Goal: Find specific fact: Find specific fact

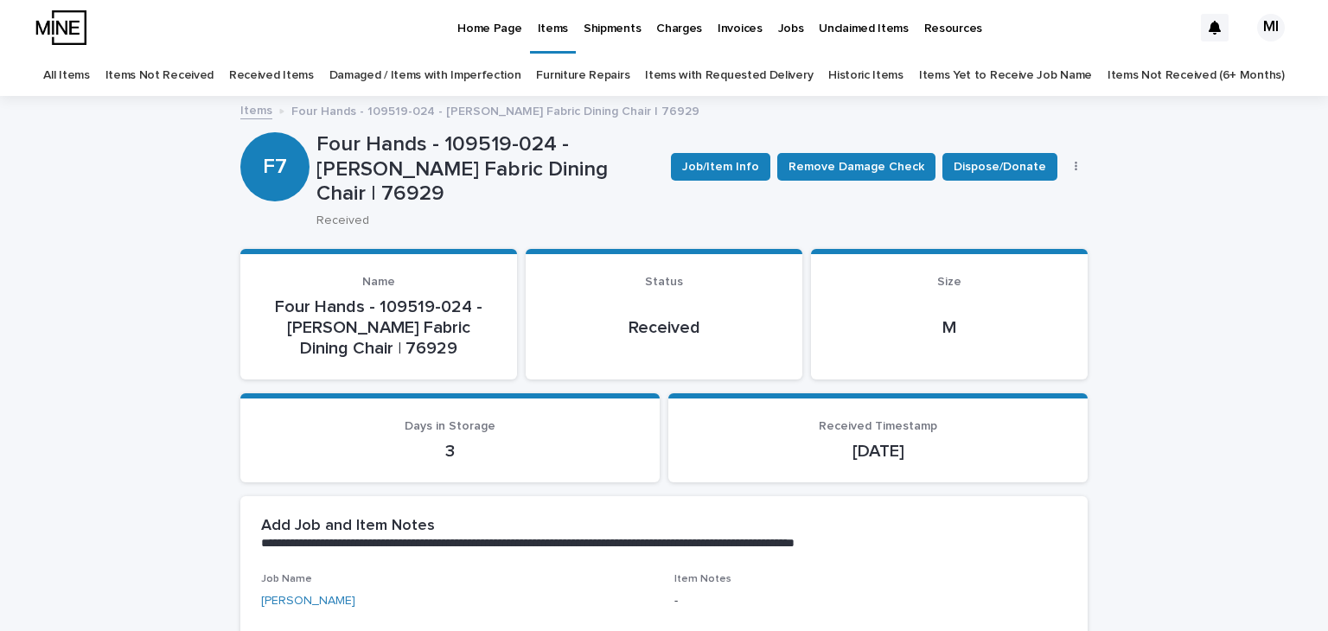
click at [259, 109] on link "Items" at bounding box center [256, 109] width 32 height 20
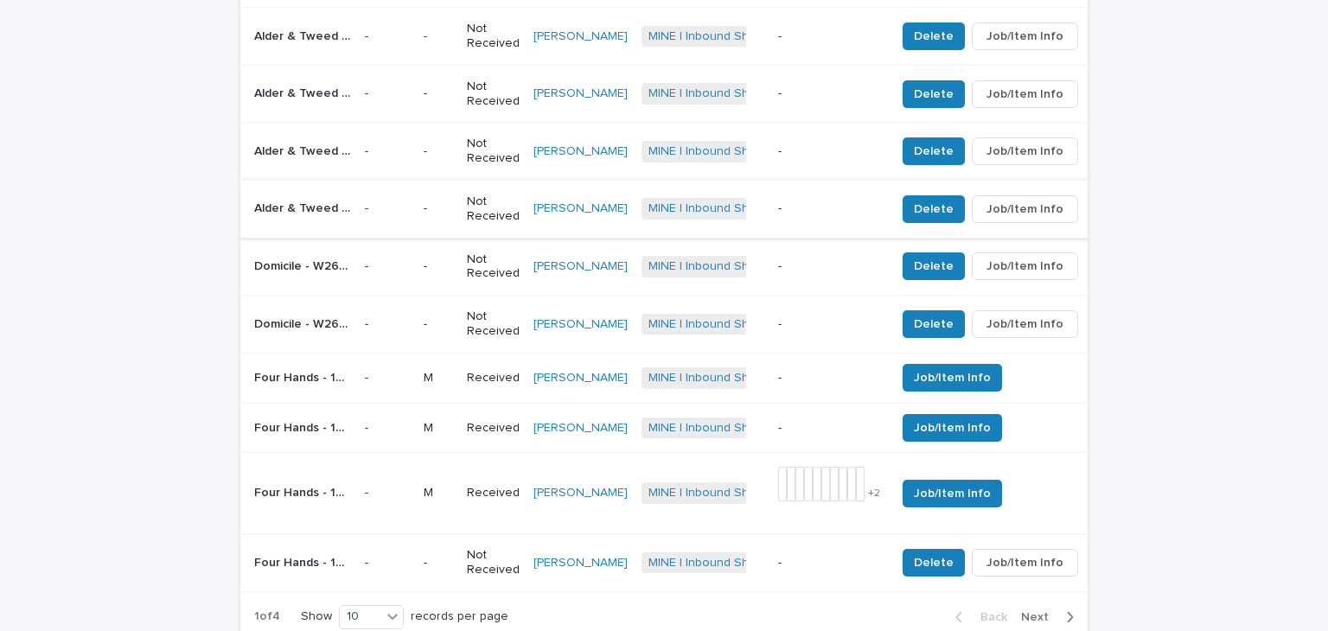
scroll to position [865, 0]
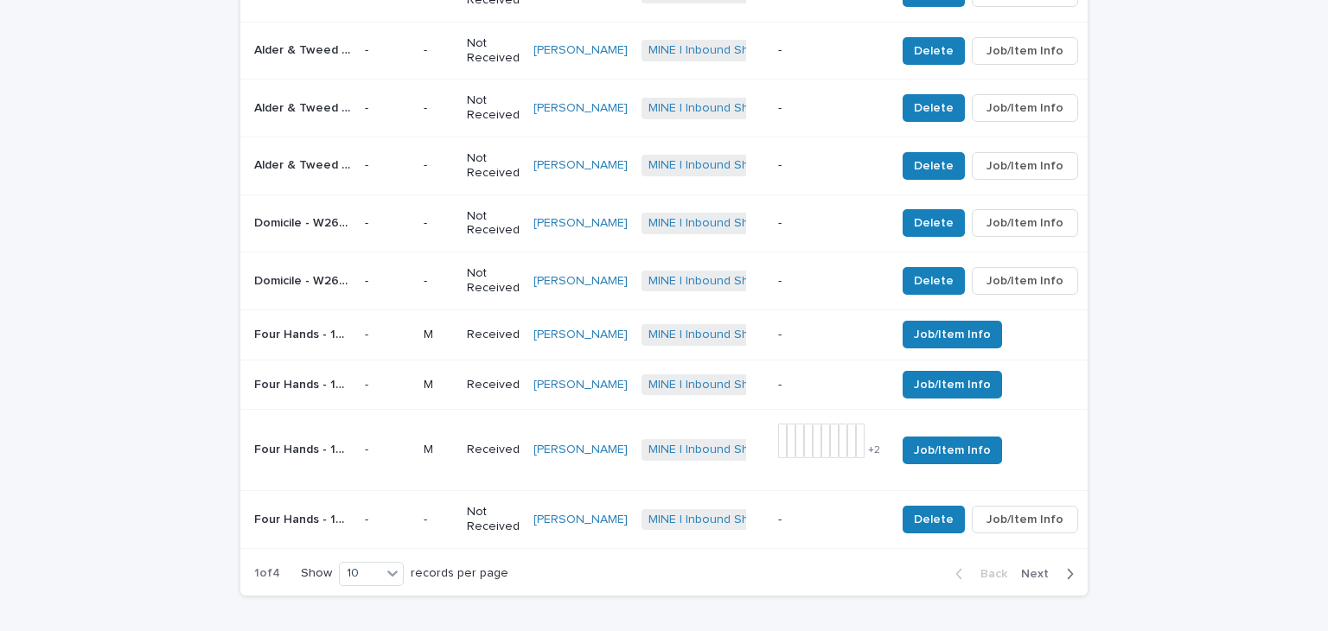
click at [1027, 579] on span "Next" at bounding box center [1040, 574] width 38 height 12
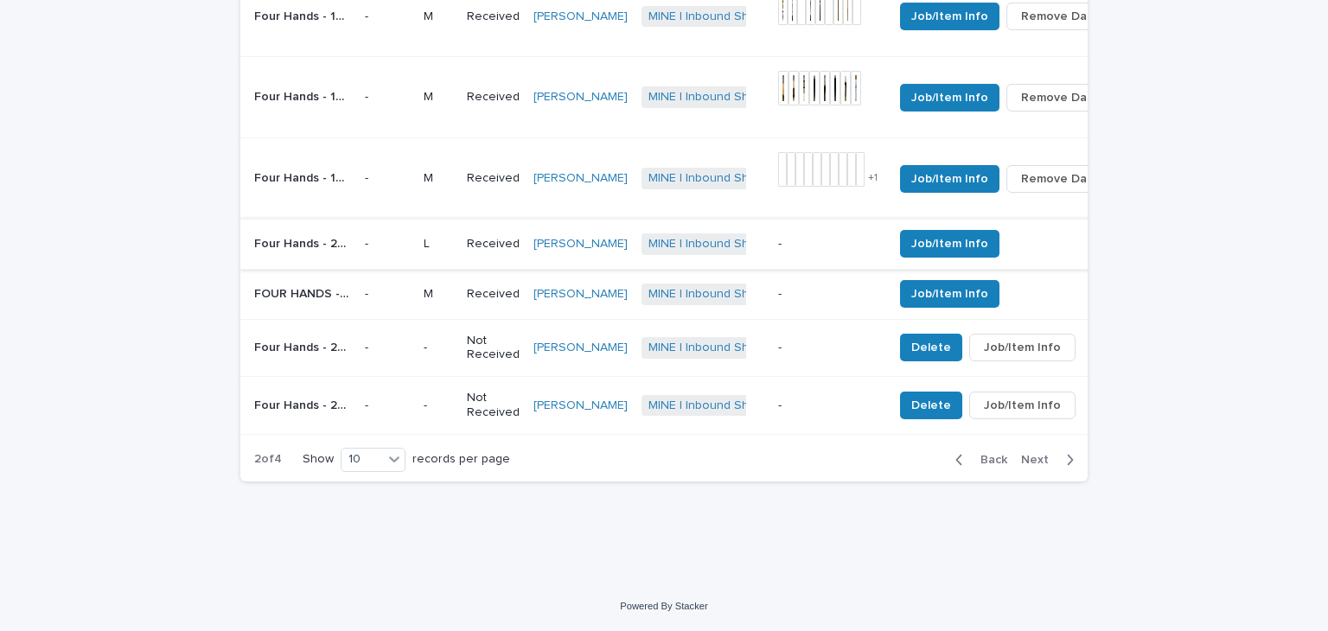
scroll to position [1076, 0]
click at [1031, 457] on span "Next" at bounding box center [1040, 460] width 38 height 12
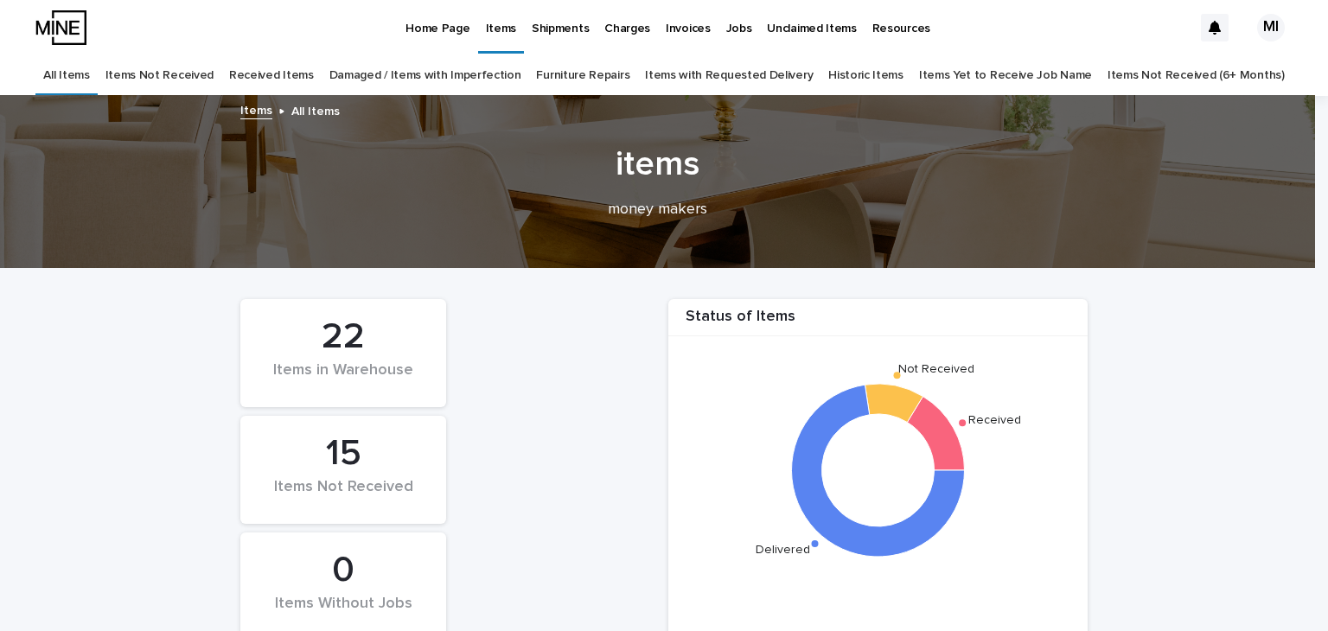
click at [209, 67] on link "Items Not Received" at bounding box center [160, 75] width 108 height 41
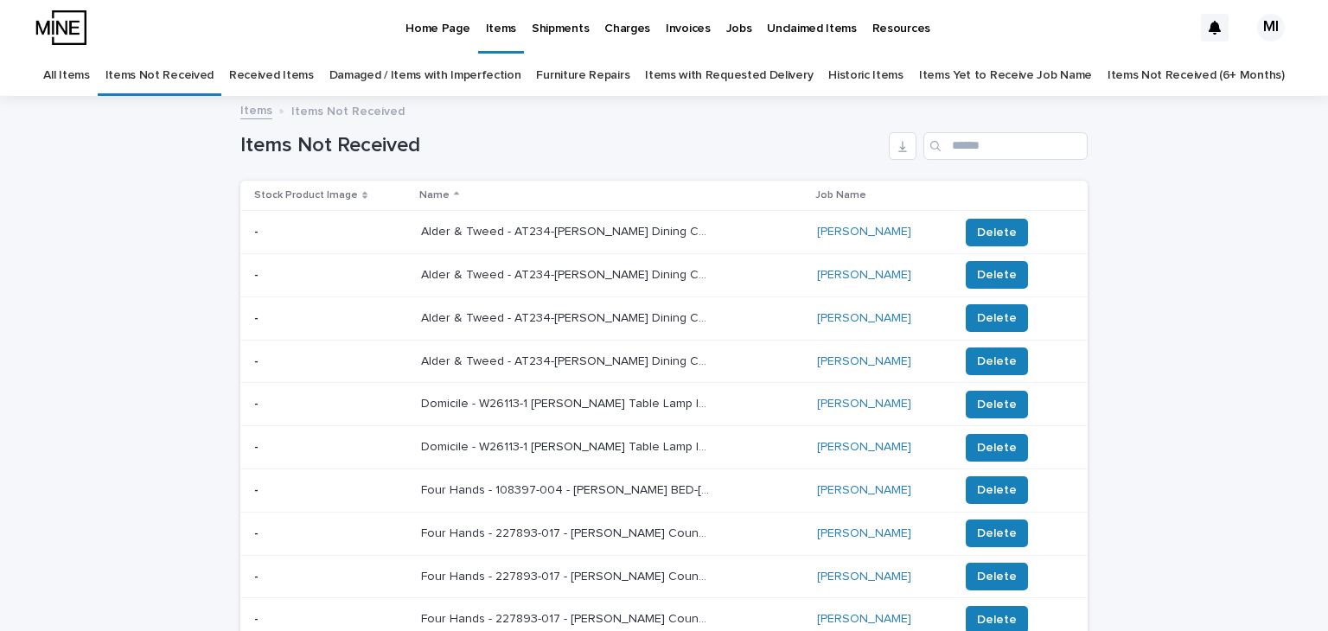
click at [308, 74] on link "Received Items" at bounding box center [271, 75] width 85 height 41
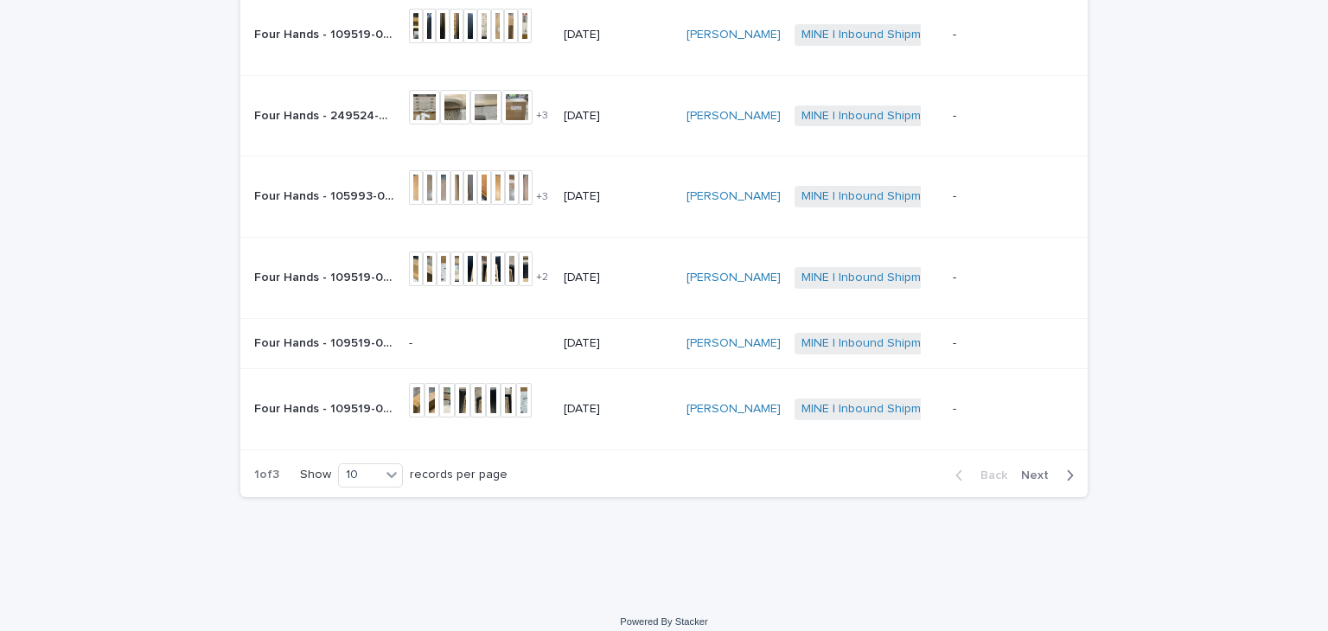
scroll to position [460, 0]
click at [1026, 470] on span "Next" at bounding box center [1040, 476] width 38 height 12
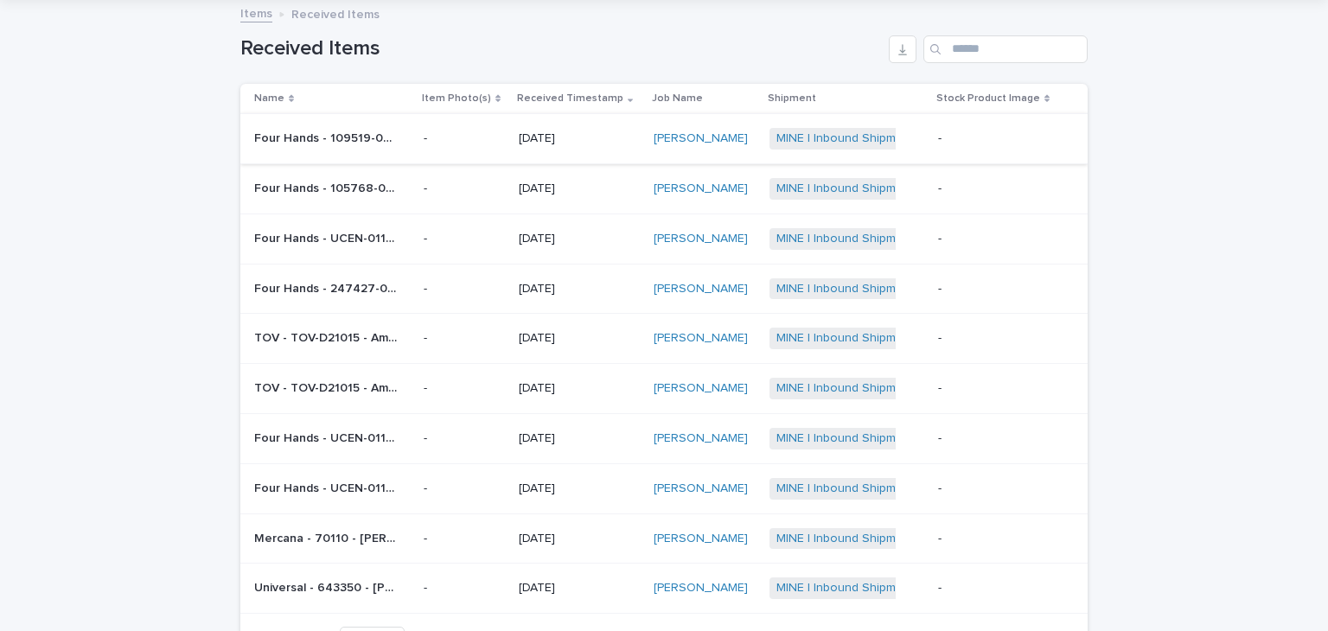
scroll to position [100, 0]
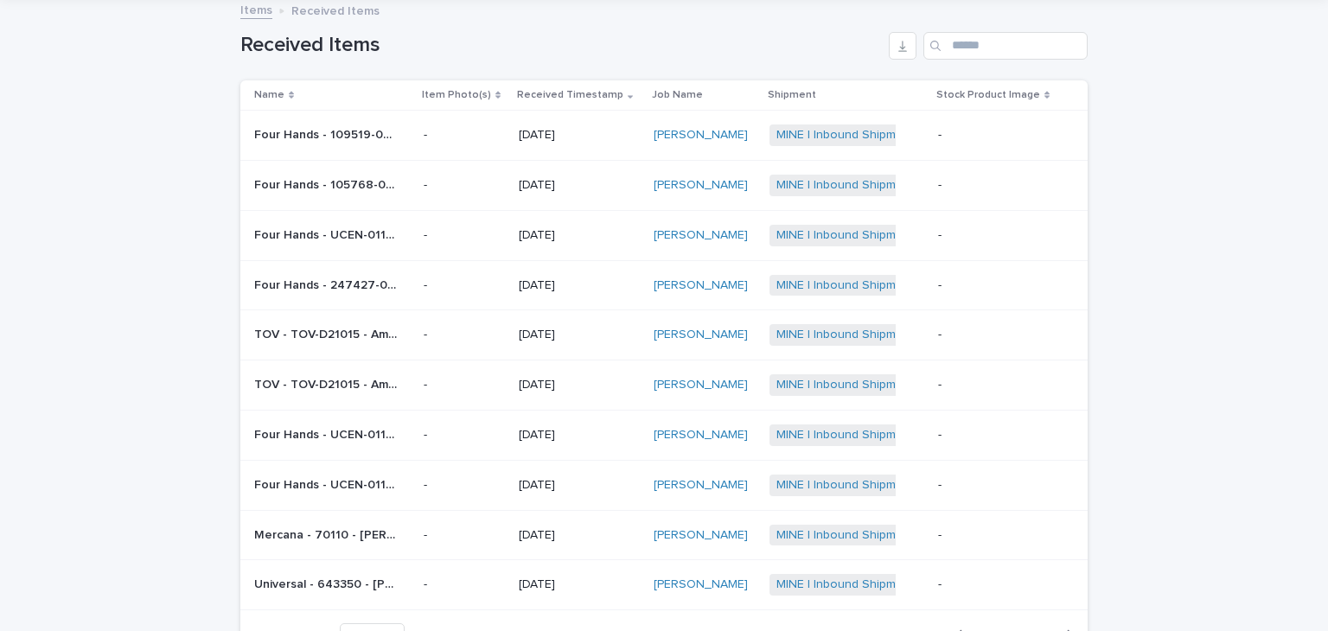
click at [490, 278] on p "-" at bounding box center [464, 285] width 81 height 15
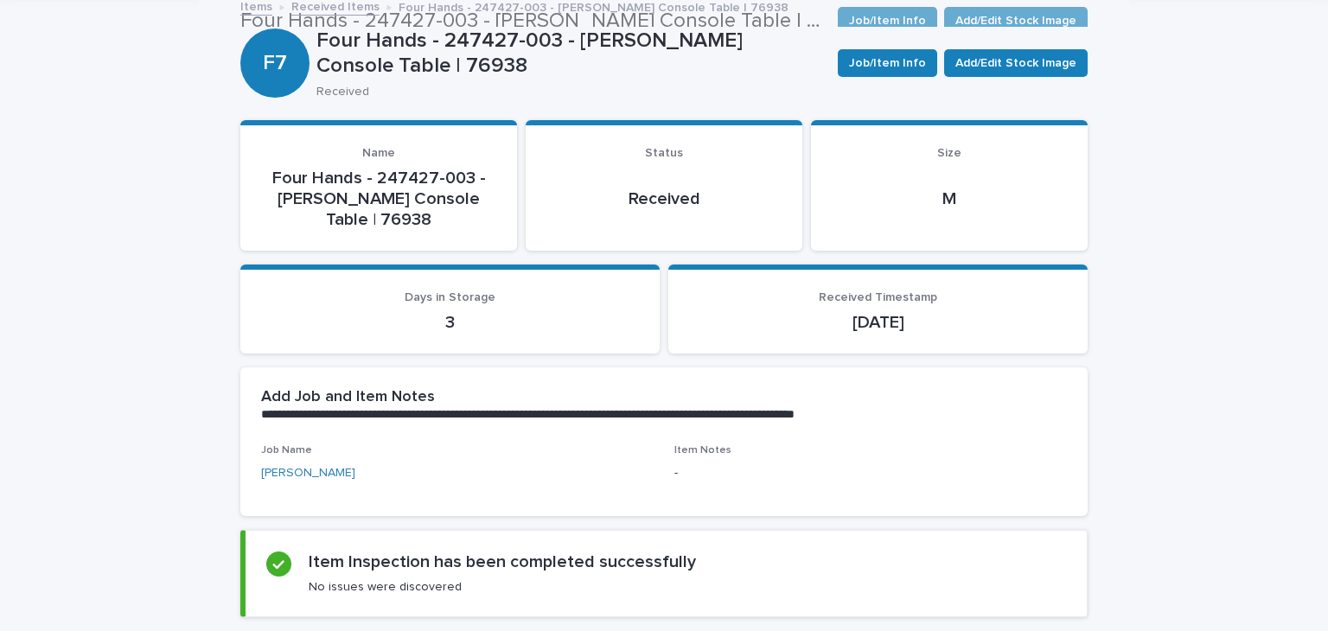
scroll to position [91, 0]
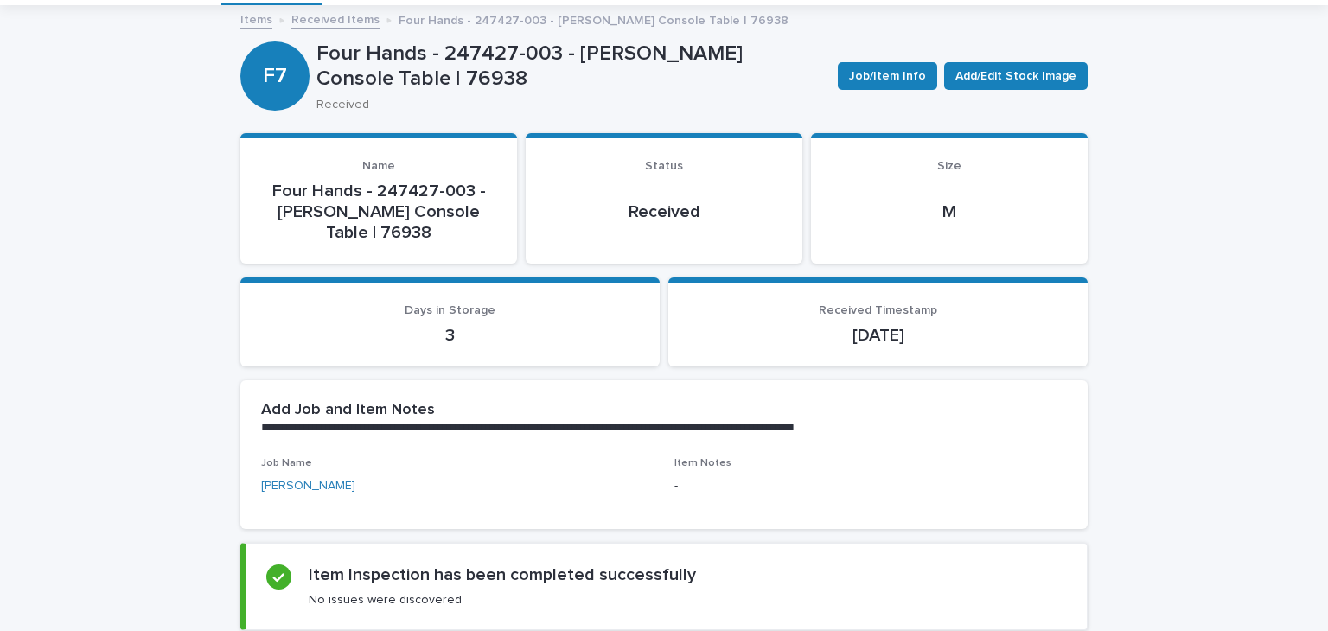
click at [377, 237] on p "Four Hands - 247427-003 - [PERSON_NAME] Console Table | 76938" at bounding box center [378, 212] width 235 height 62
click at [381, 237] on p "Four Hands - 247427-003 - [PERSON_NAME] Console Table | 76938" at bounding box center [378, 212] width 235 height 62
click at [378, 233] on p "Four Hands - 247427-003 - [PERSON_NAME] Console Table | 76938" at bounding box center [378, 212] width 235 height 62
copy p "76938"
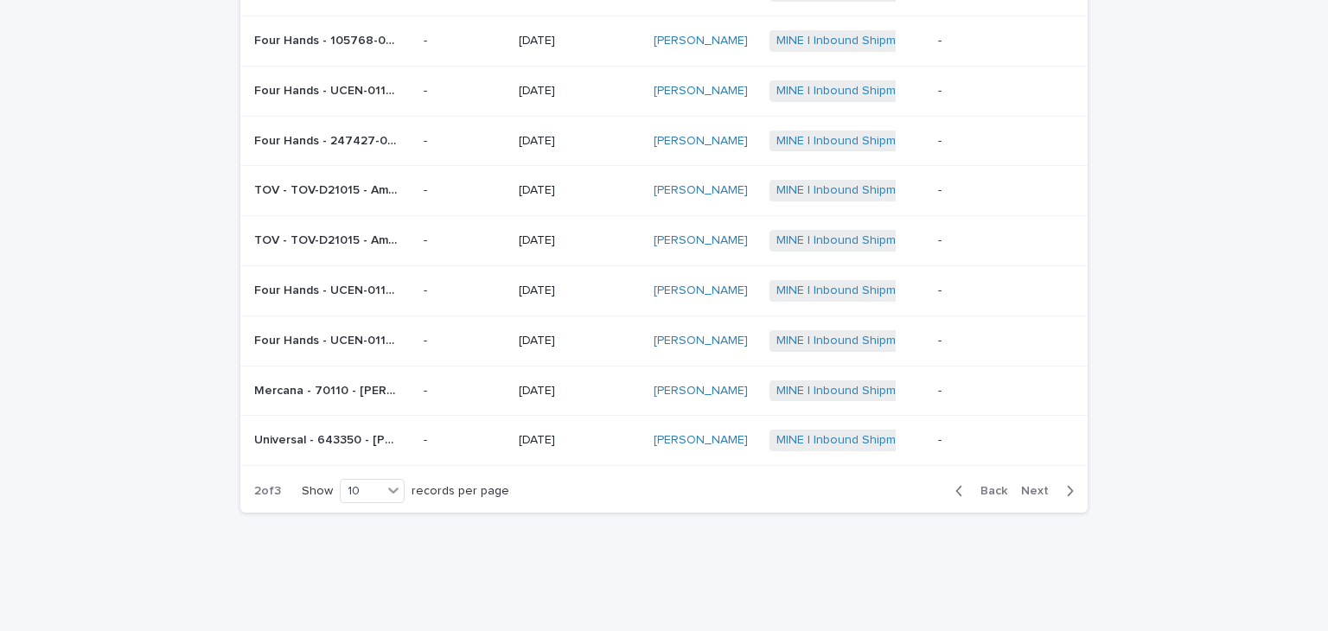
scroll to position [273, 0]
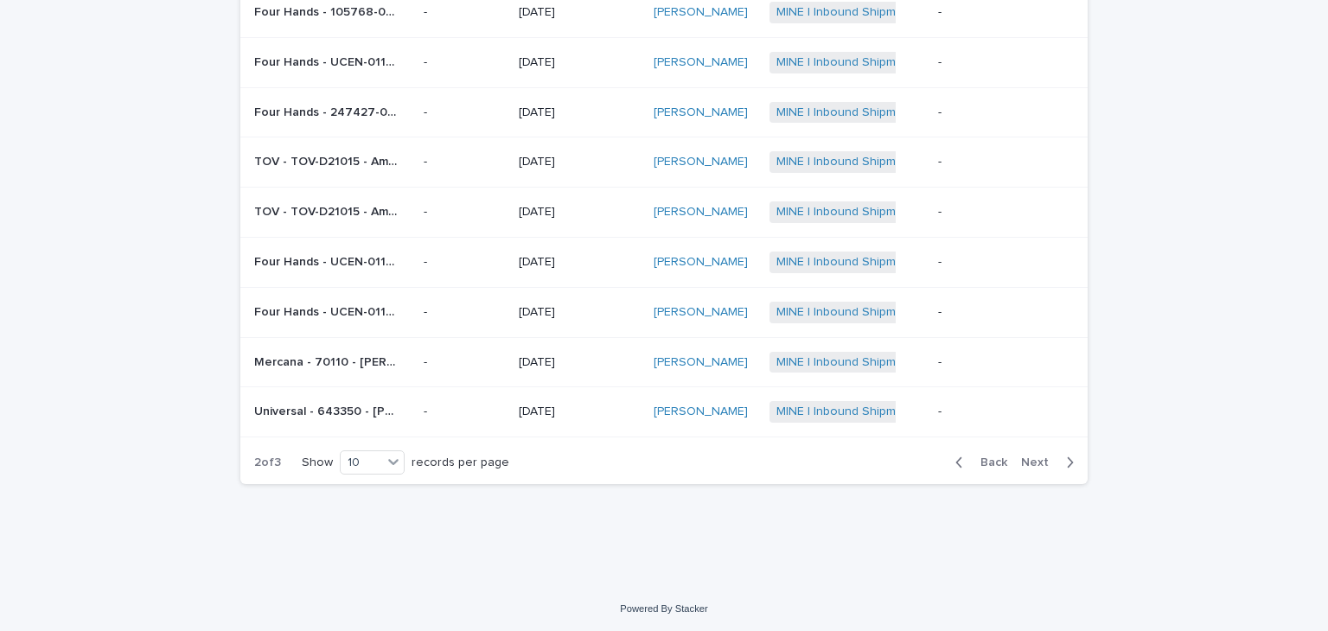
click at [327, 320] on div "Four Hands - UCEN-01102-789-RARM - Colt Grey Fabric Sectional RAF Sofa | 77443 …" at bounding box center [332, 312] width 156 height 29
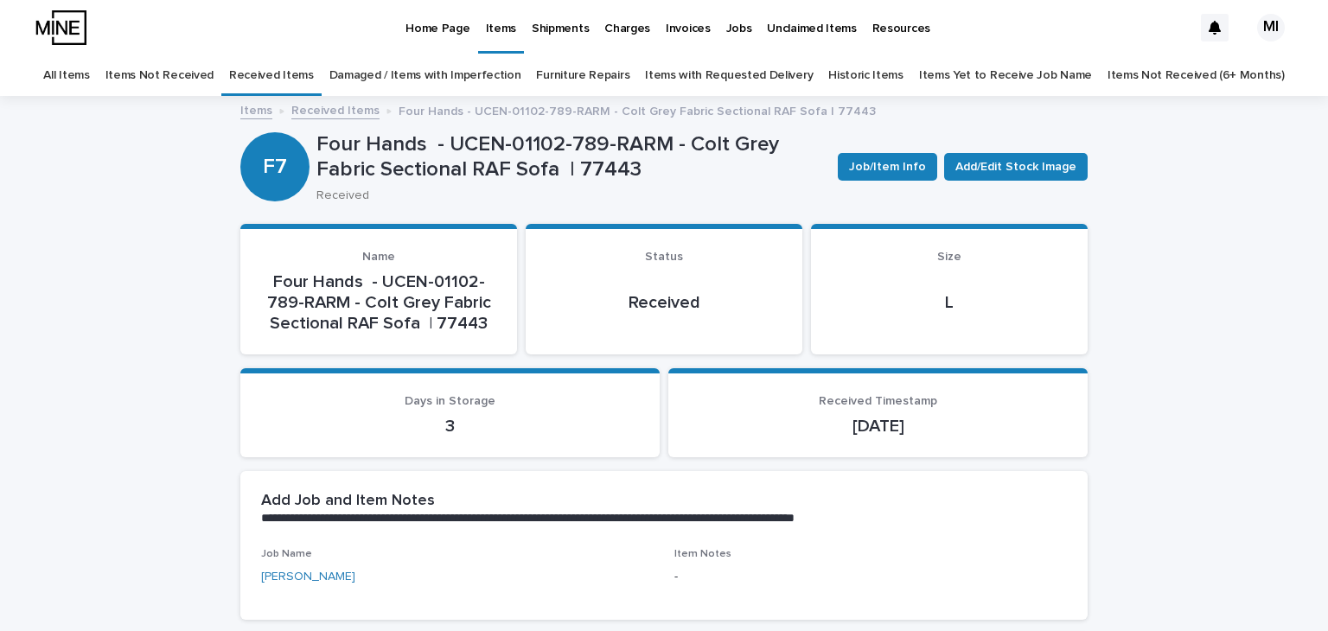
click at [598, 170] on p "Four Hands - UCEN-01102-789-RARM - Colt Grey Fabric Sectional RAF Sofa | 77443" at bounding box center [571, 157] width 508 height 50
click at [599, 170] on p "Four Hands - UCEN-01102-789-RARM - Colt Grey Fabric Sectional RAF Sofa | 77443" at bounding box center [571, 157] width 508 height 50
copy p "77443"
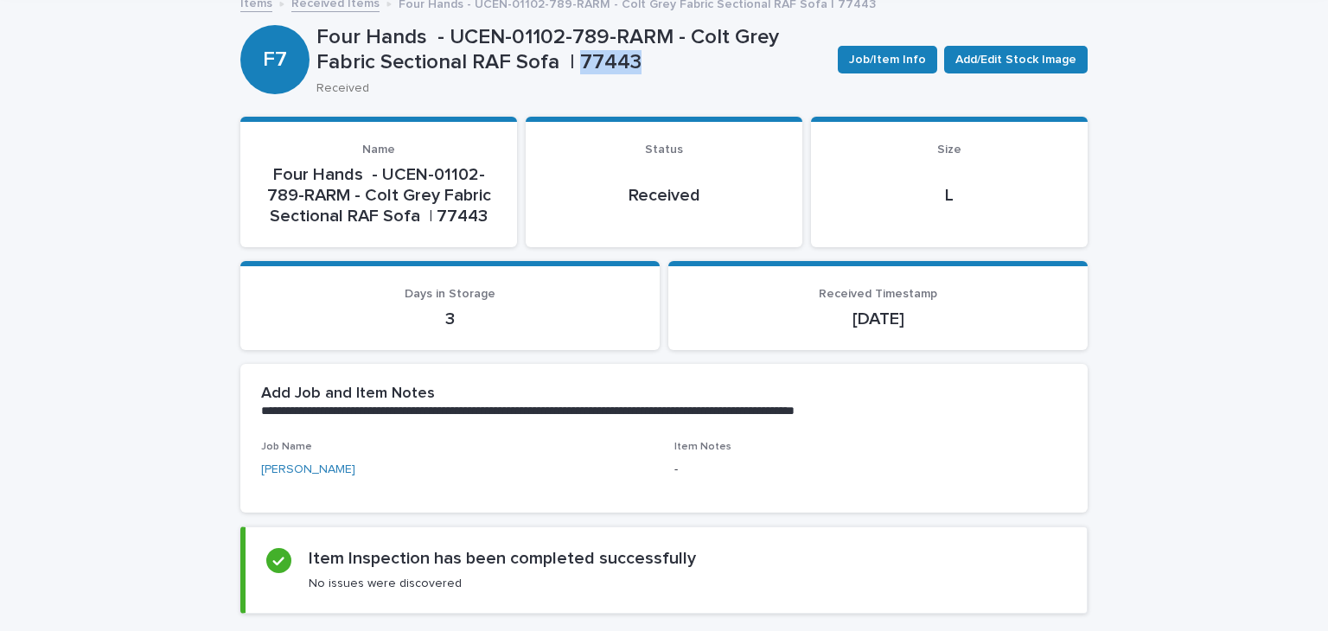
scroll to position [346, 0]
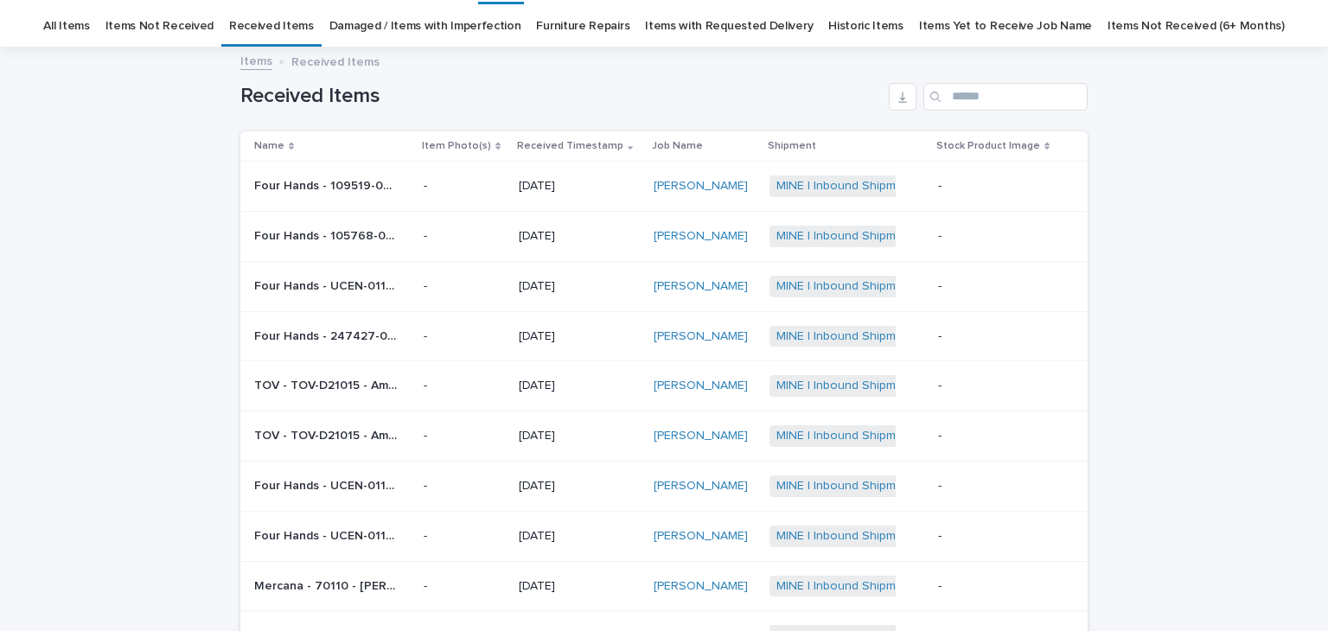
scroll to position [55, 0]
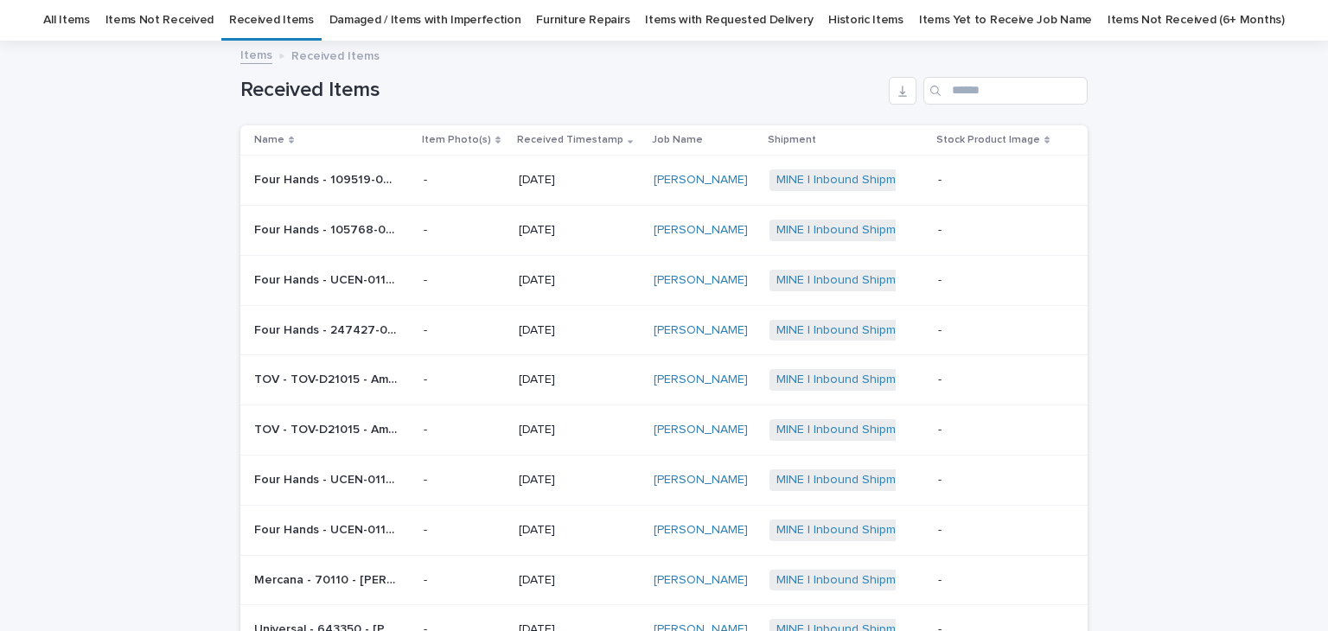
click at [342, 222] on p "Four Hands - 105768-008 - [PERSON_NAME] Chair | 76923" at bounding box center [328, 229] width 148 height 18
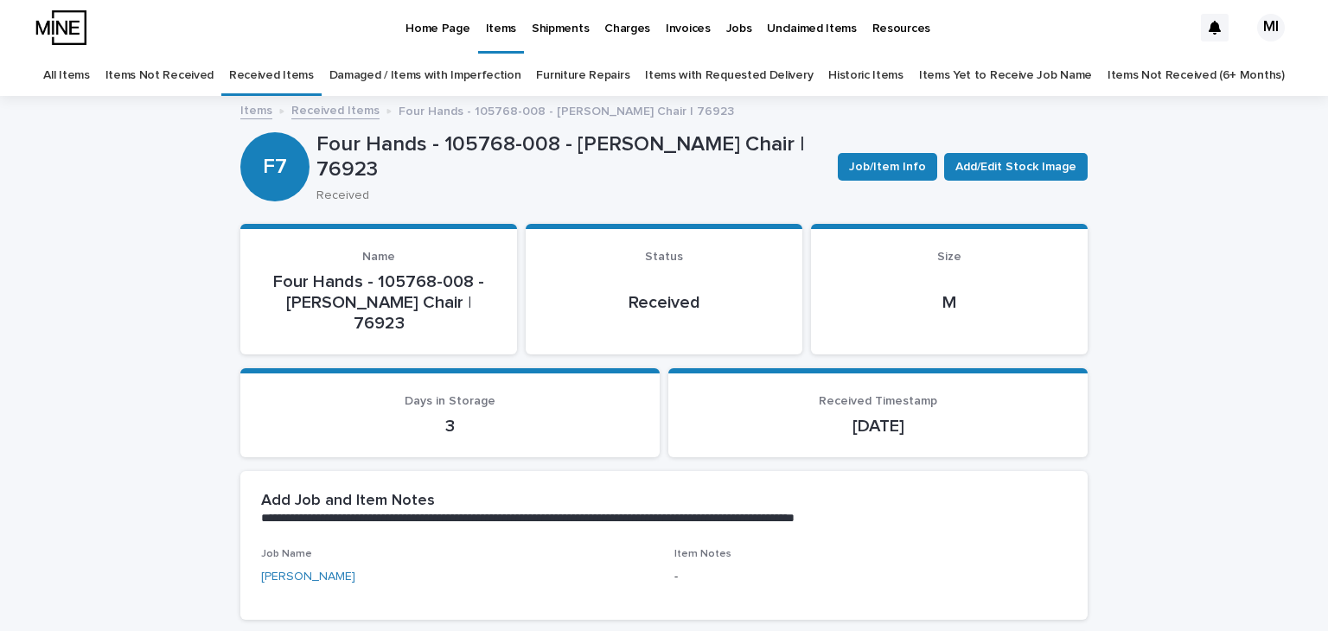
click at [332, 163] on p "Four Hands - 105768-008 - [PERSON_NAME] Chair | 76923" at bounding box center [571, 157] width 508 height 50
copy p "76923"
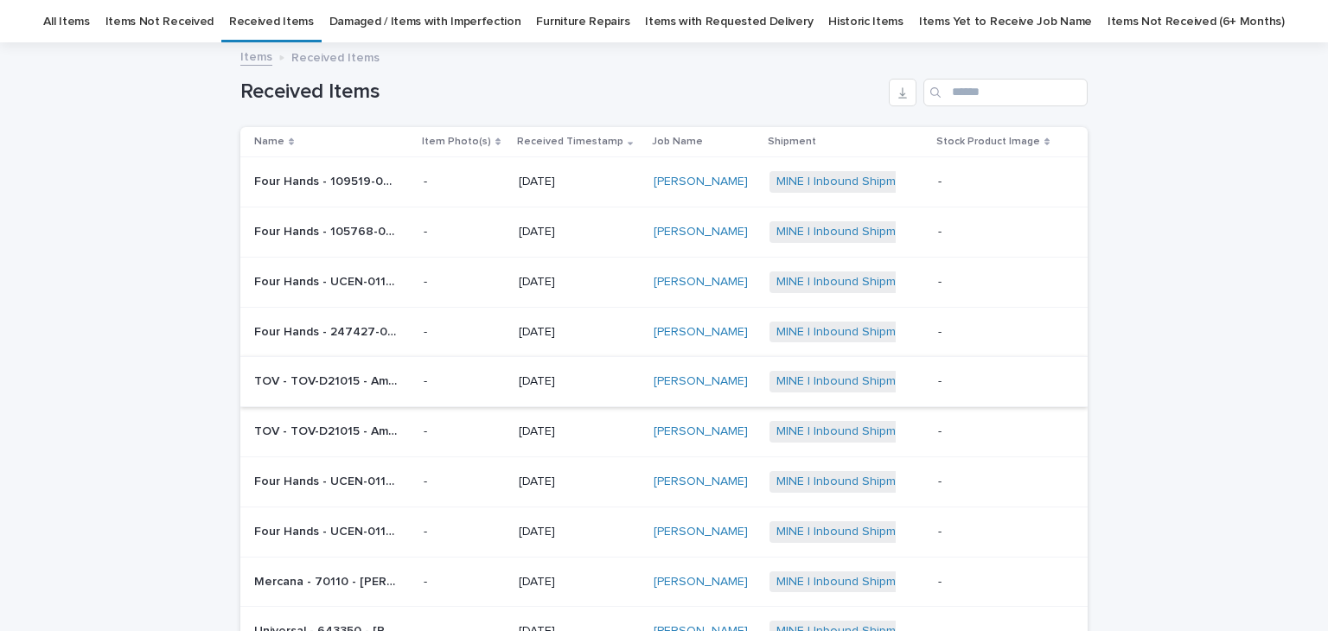
scroll to position [55, 0]
click at [414, 186] on td "Four Hands - 109519-024 - Britt Beige Fabric Dining Chair | 76926 Four Hands - …" at bounding box center [328, 181] width 176 height 50
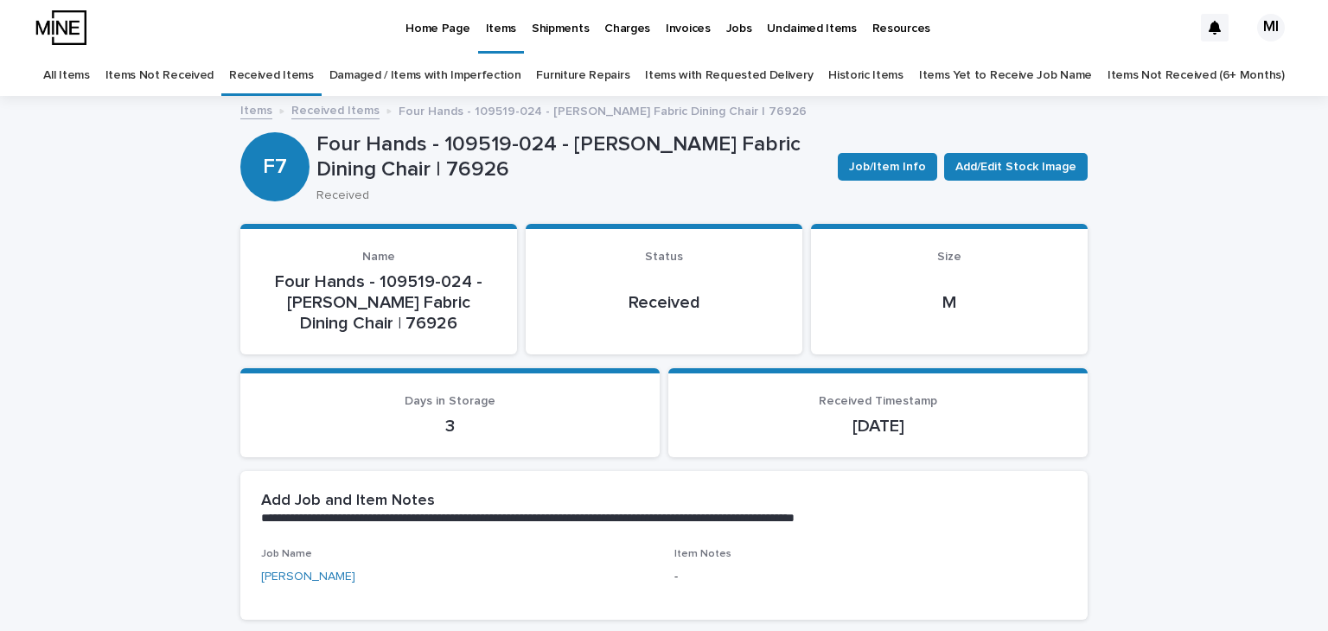
click at [411, 171] on p "Four Hands - 109519-024 - [PERSON_NAME] Fabric Dining Chair | 76926" at bounding box center [571, 157] width 508 height 50
copy p "76926"
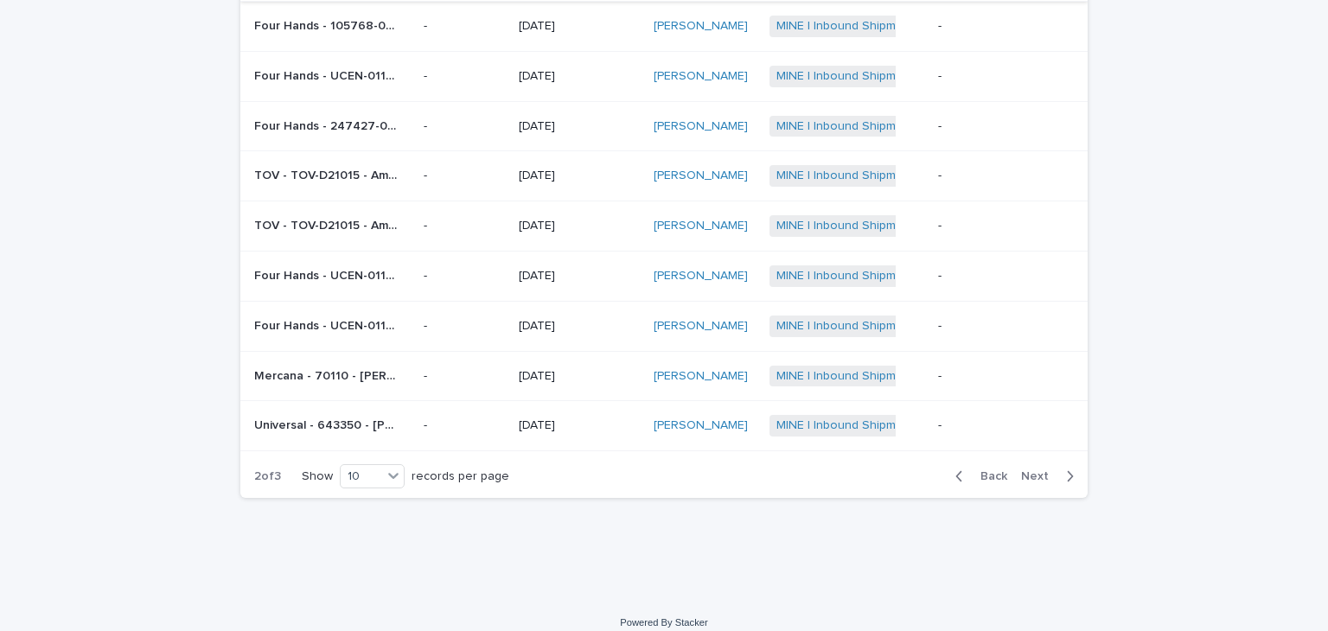
scroll to position [273, 0]
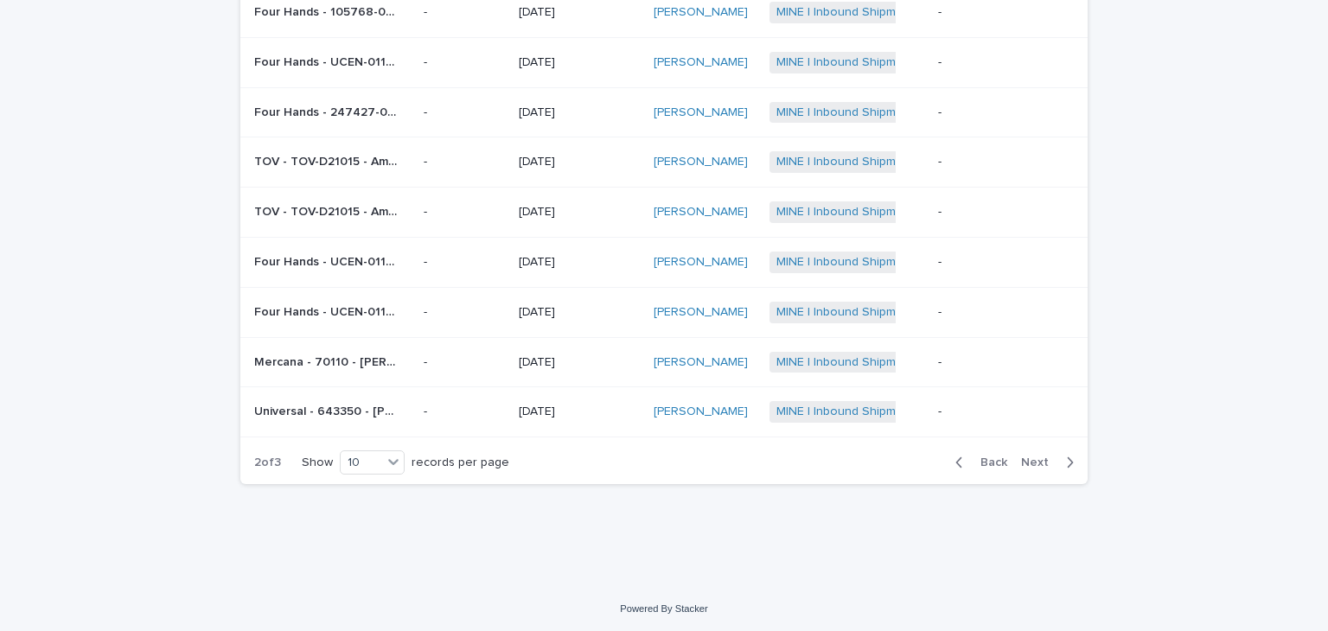
click at [957, 459] on icon "button" at bounding box center [960, 463] width 8 height 16
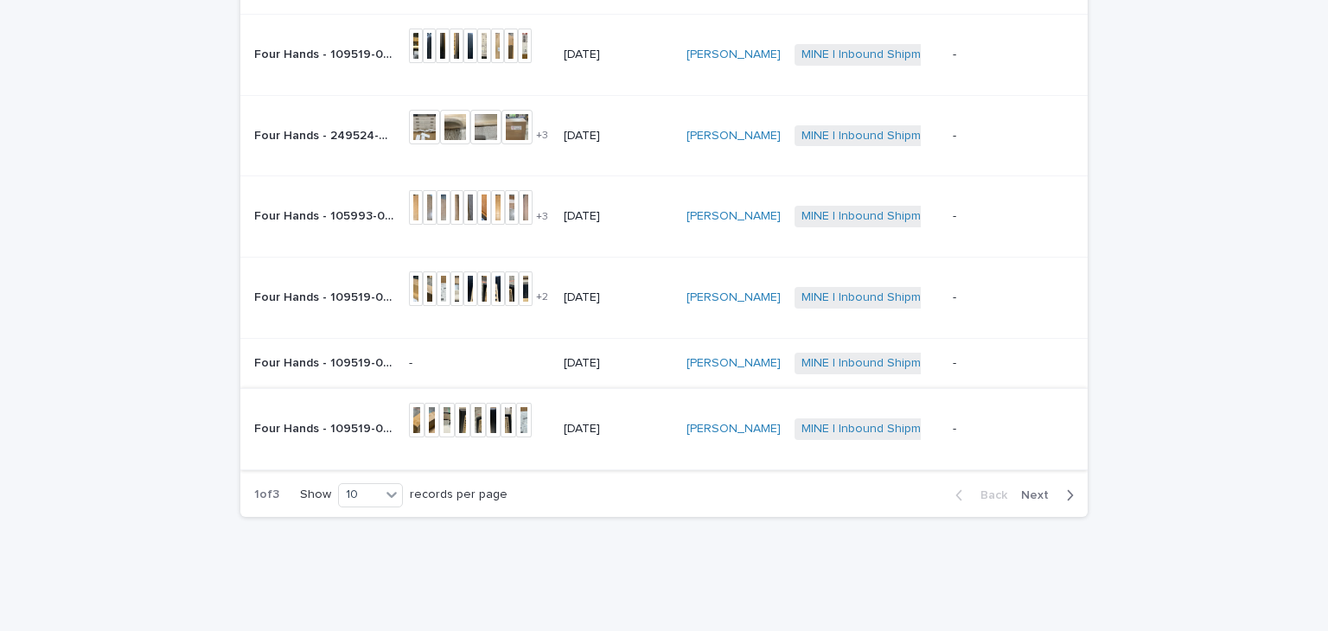
scroll to position [460, 0]
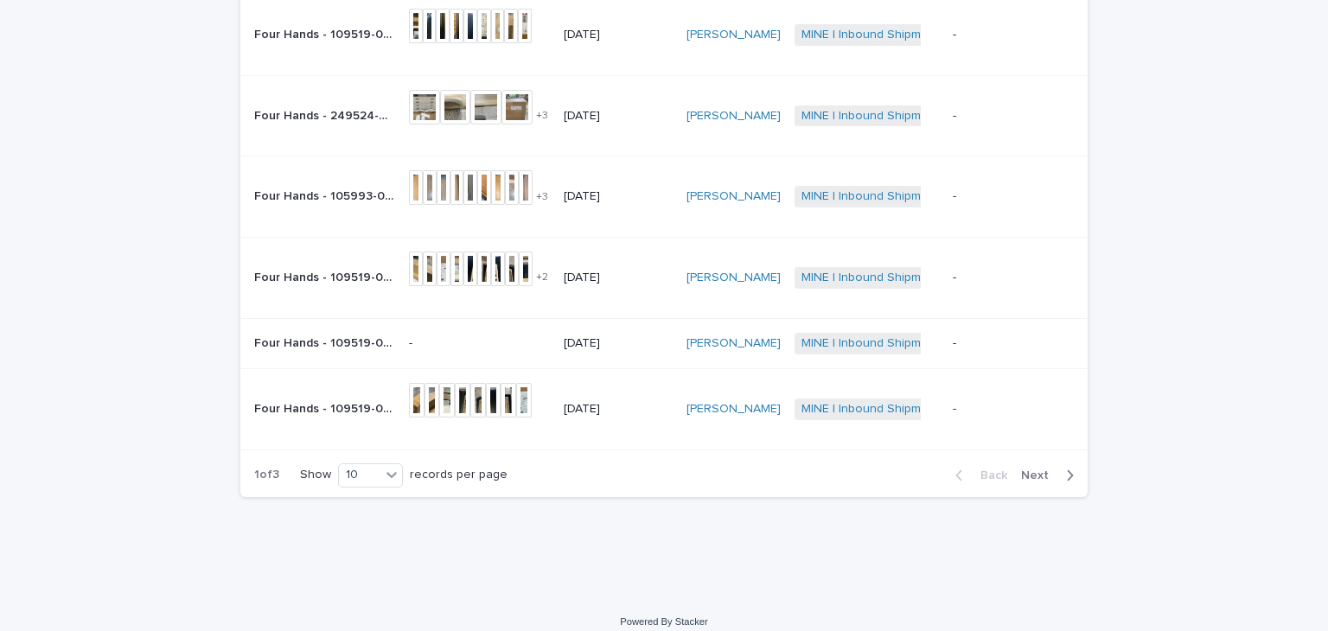
drag, startPoint x: 298, startPoint y: 394, endPoint x: 276, endPoint y: 400, distance: 22.5
click at [276, 400] on p "Four Hands - 109519-024 - [PERSON_NAME] Fabric Dining Chair | 76929" at bounding box center [326, 408] width 144 height 18
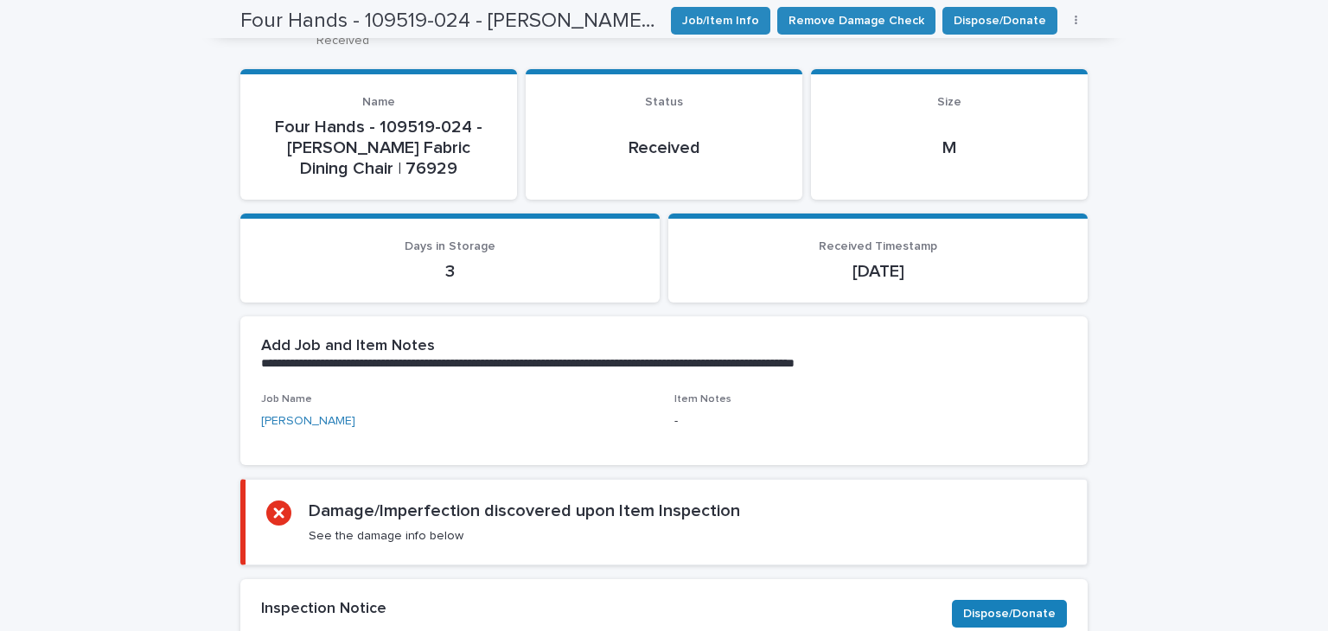
scroll to position [142, 0]
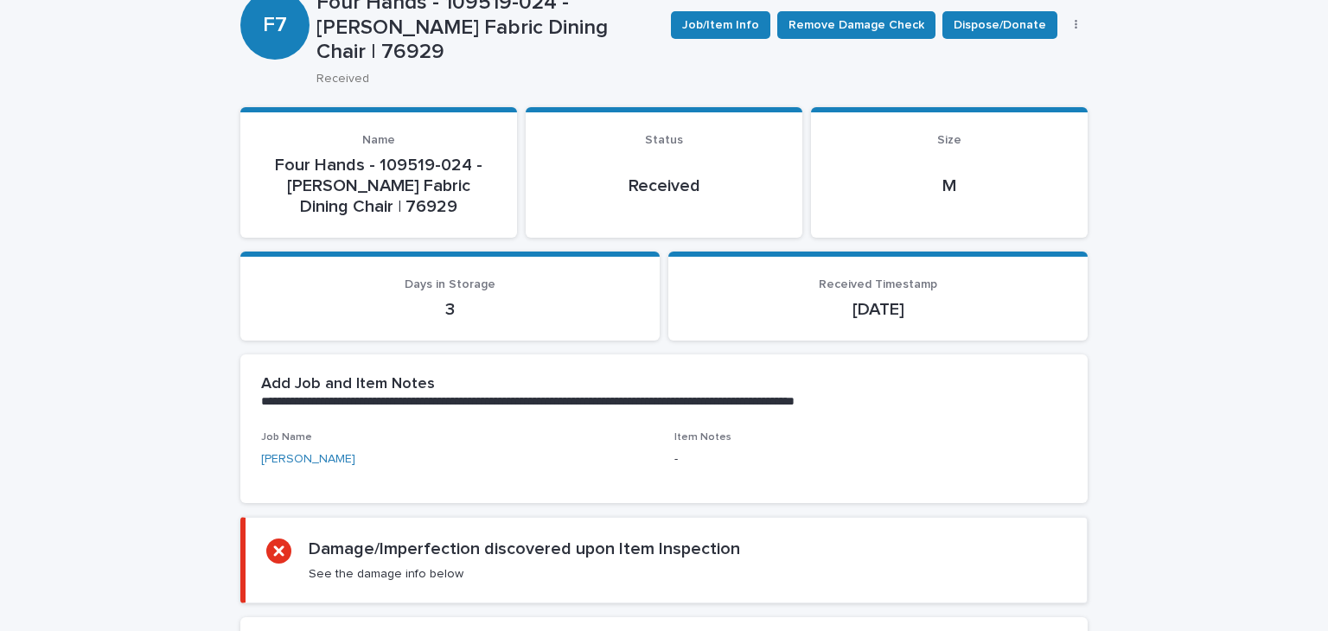
click at [394, 181] on p "Four Hands - 109519-024 - [PERSON_NAME] Fabric Dining Chair | 76929" at bounding box center [378, 186] width 235 height 62
copy p "76929"
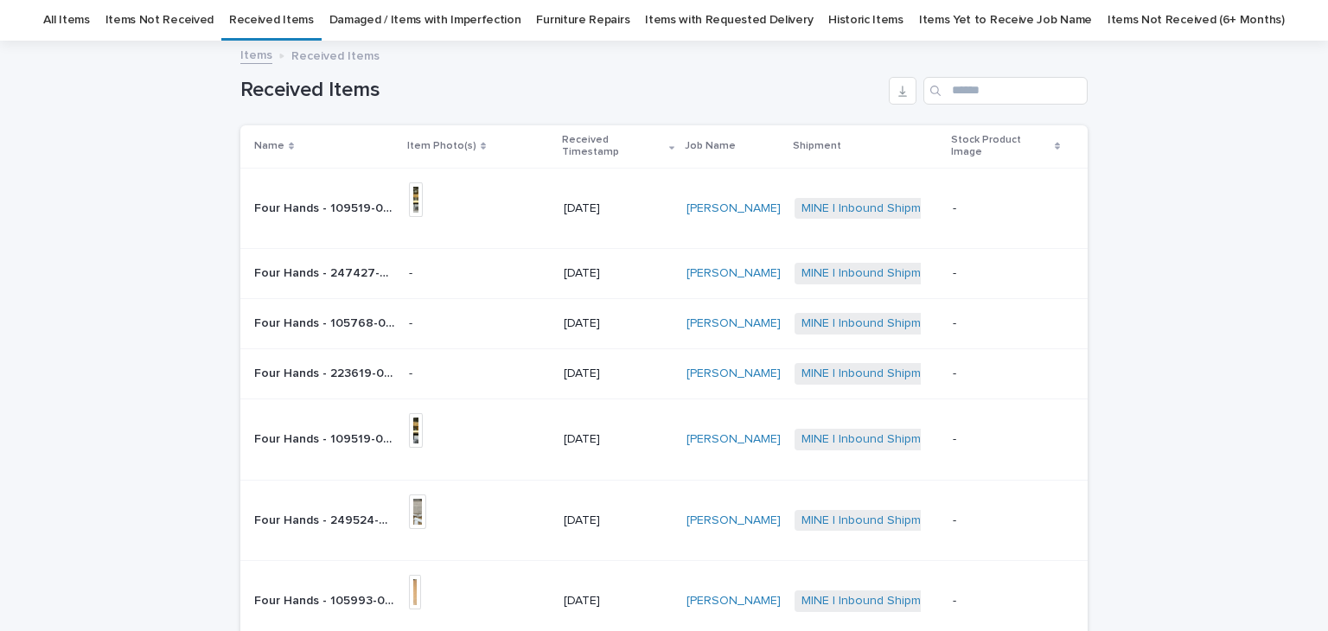
scroll to position [460, 0]
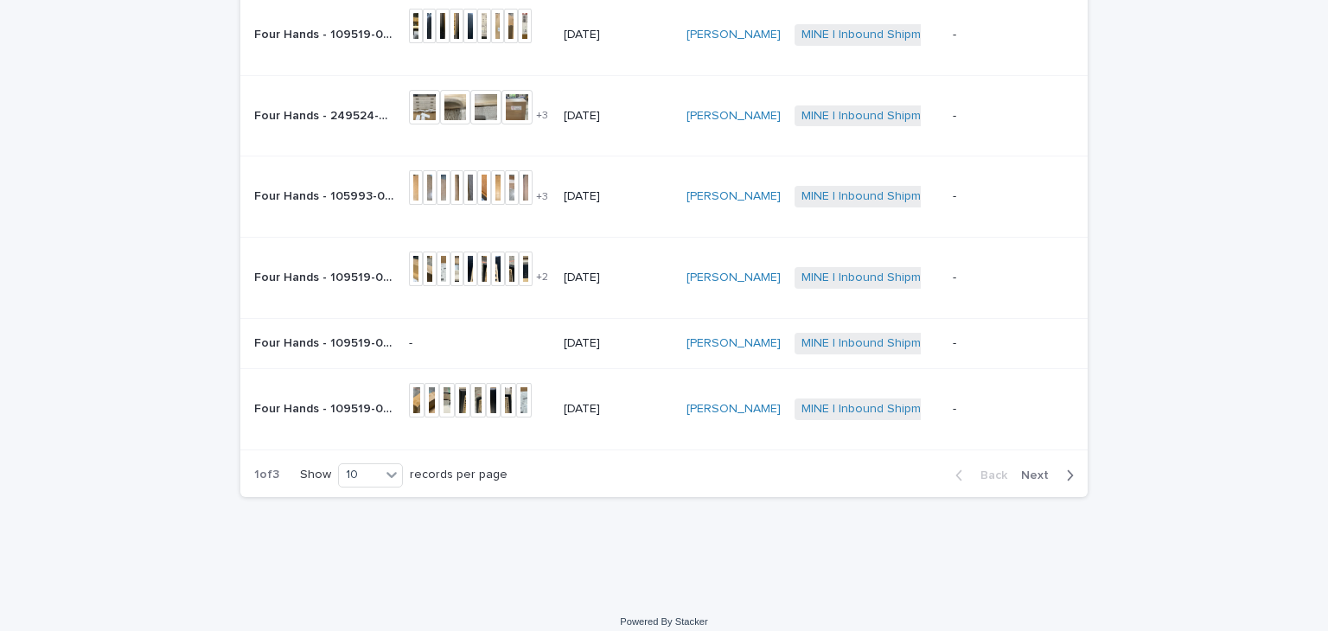
drag, startPoint x: 347, startPoint y: 319, endPoint x: 163, endPoint y: 345, distance: 186.0
click at [162, 345] on div "Loading... Saving… Loading... Saving… Received Items Name Item Photo(s) Receive…" at bounding box center [664, 118] width 1328 height 960
drag, startPoint x: 287, startPoint y: 339, endPoint x: 227, endPoint y: 357, distance: 62.4
click at [232, 357] on div "Loading... Saving… Loading... Saving… Received Items Name Item Photo(s) Receive…" at bounding box center [664, 96] width 865 height 917
click at [284, 342] on td "Four Hands - 109519-024 - [PERSON_NAME] Fabric Dining Chair | 76925 Four Hands …" at bounding box center [321, 343] width 162 height 50
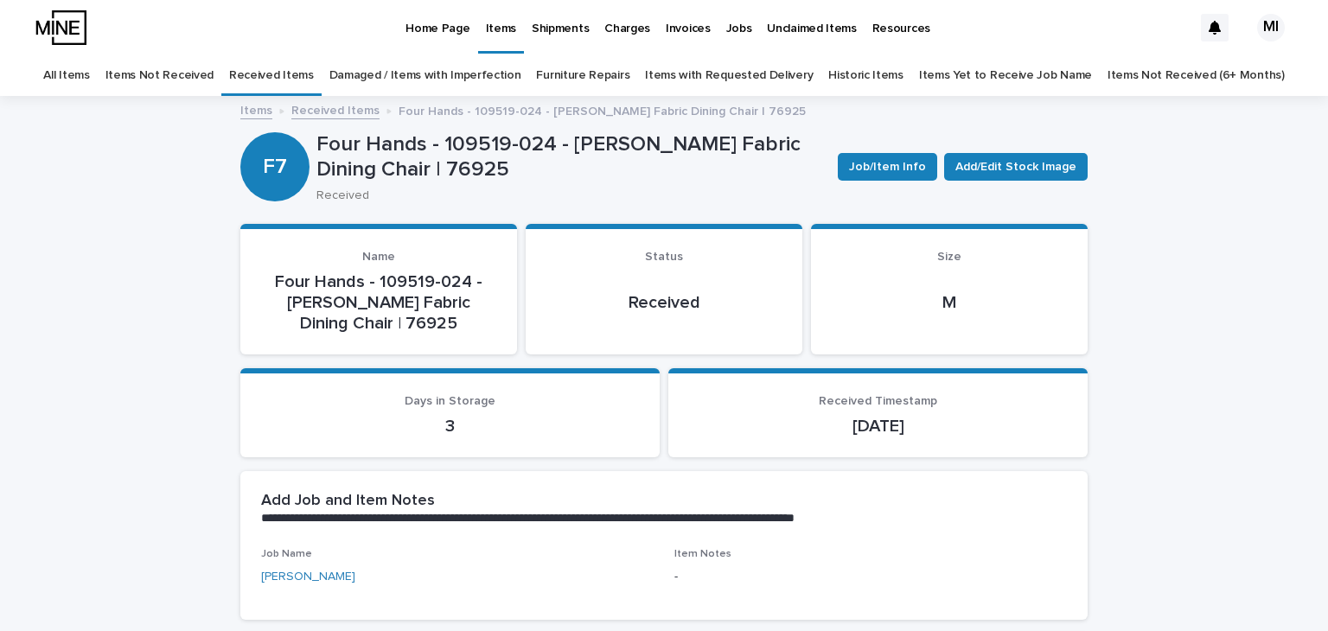
click at [366, 323] on p "Four Hands - 109519-024 - [PERSON_NAME] Fabric Dining Chair | 76925" at bounding box center [378, 303] width 235 height 62
copy p "76925"
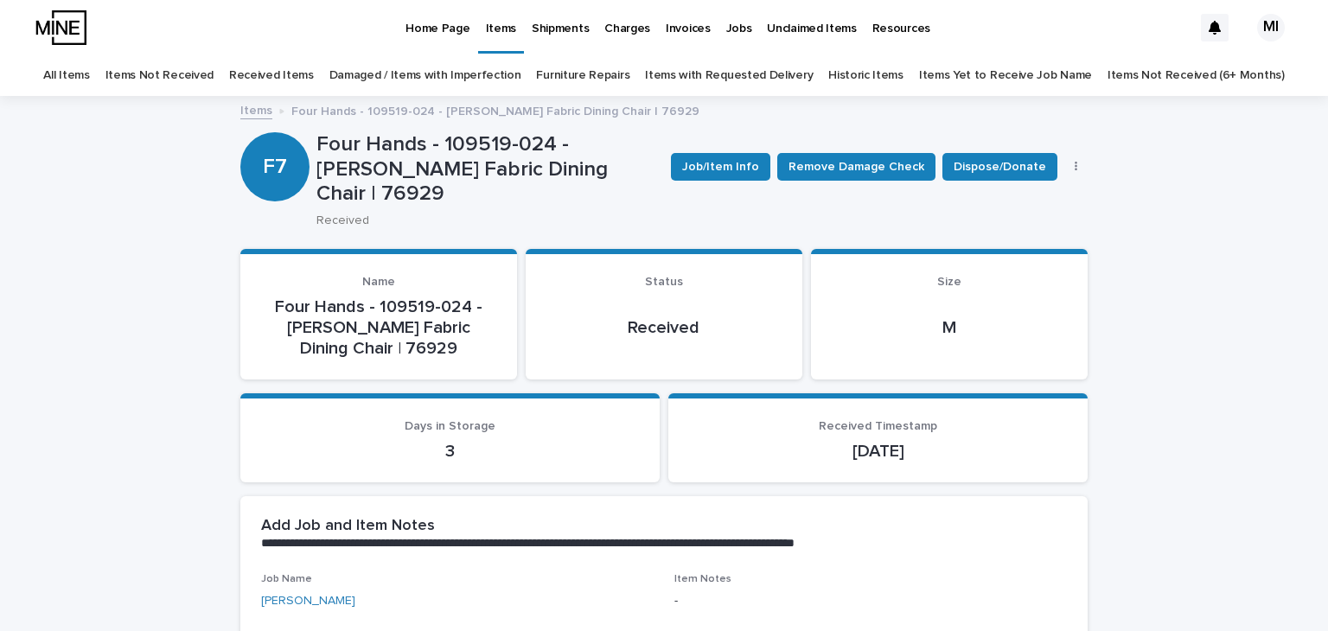
click at [314, 79] on link "Received Items" at bounding box center [271, 75] width 85 height 41
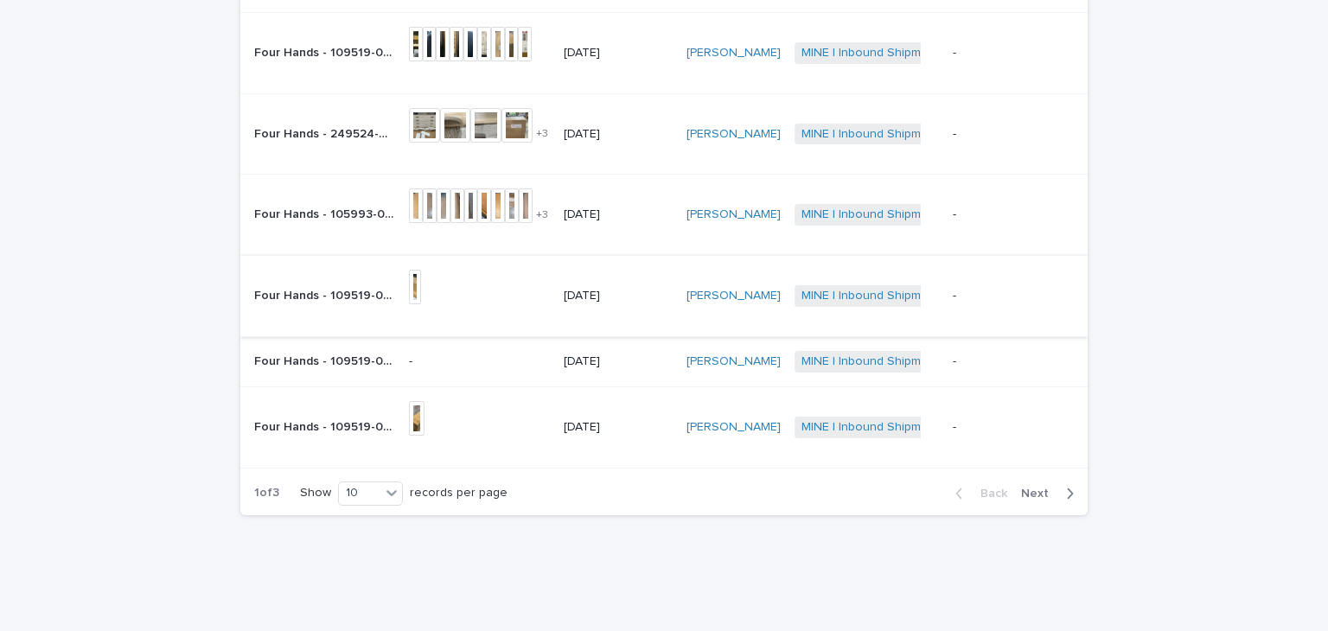
scroll to position [460, 0]
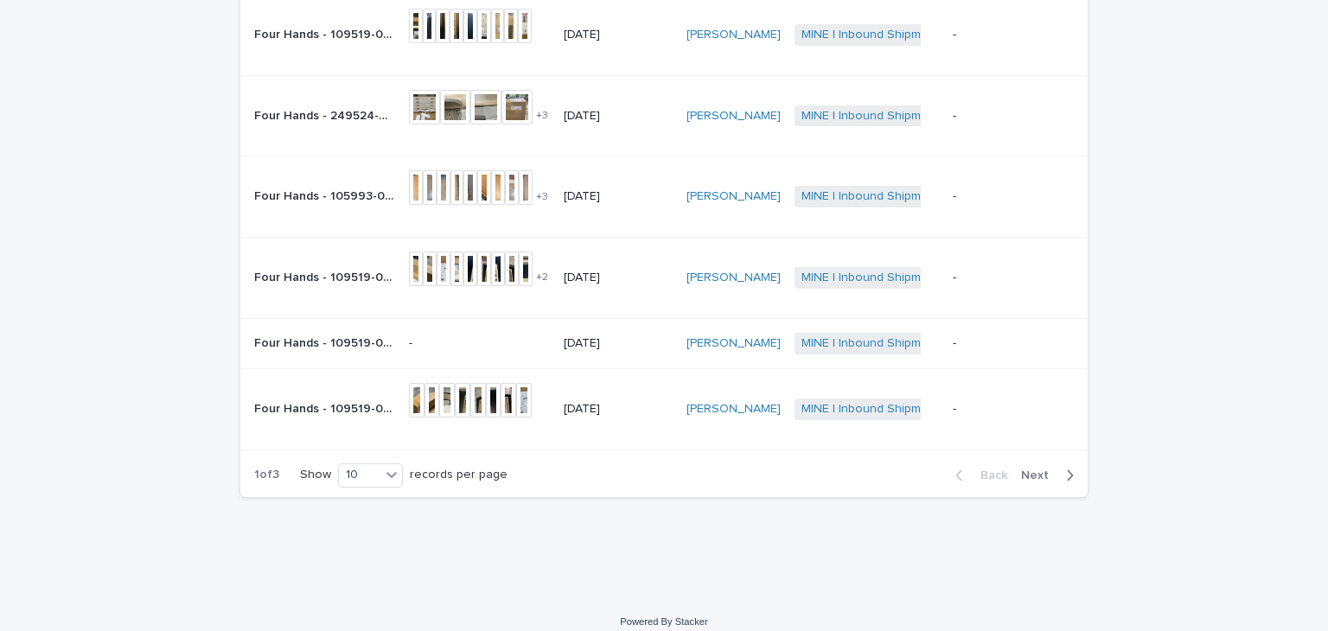
click at [355, 399] on p "Four Hands - 109519-024 - [PERSON_NAME] Fabric Dining Chair | 76929" at bounding box center [326, 408] width 144 height 18
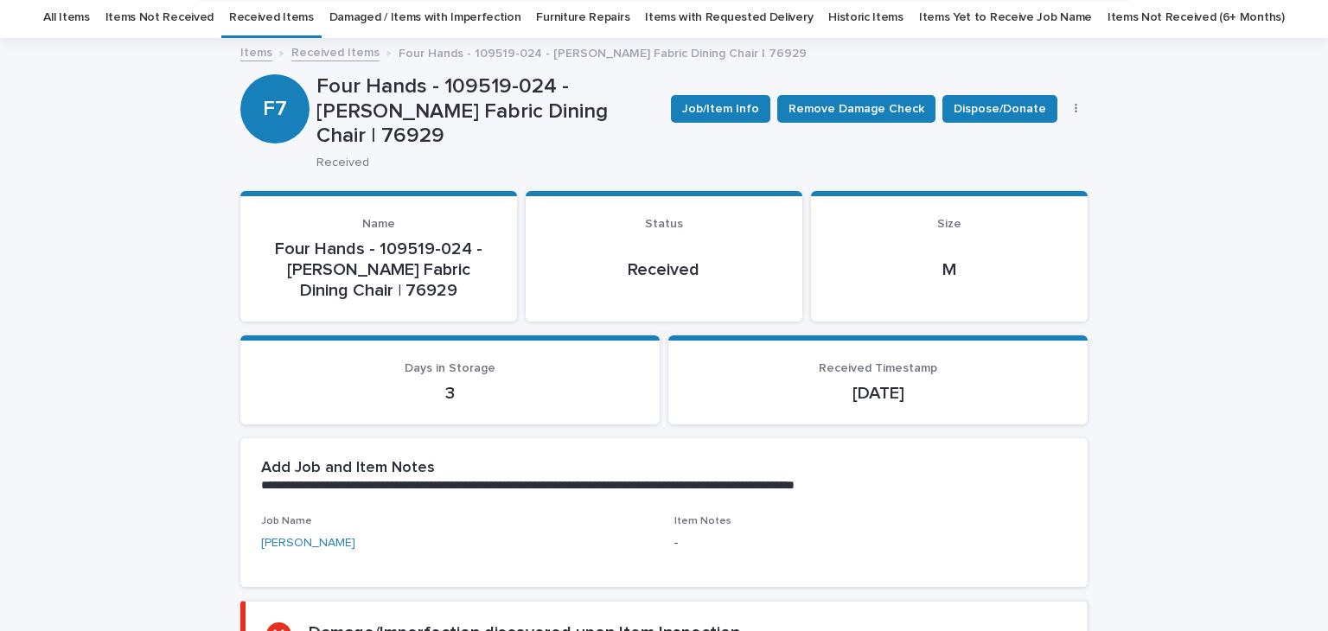
scroll to position [55, 0]
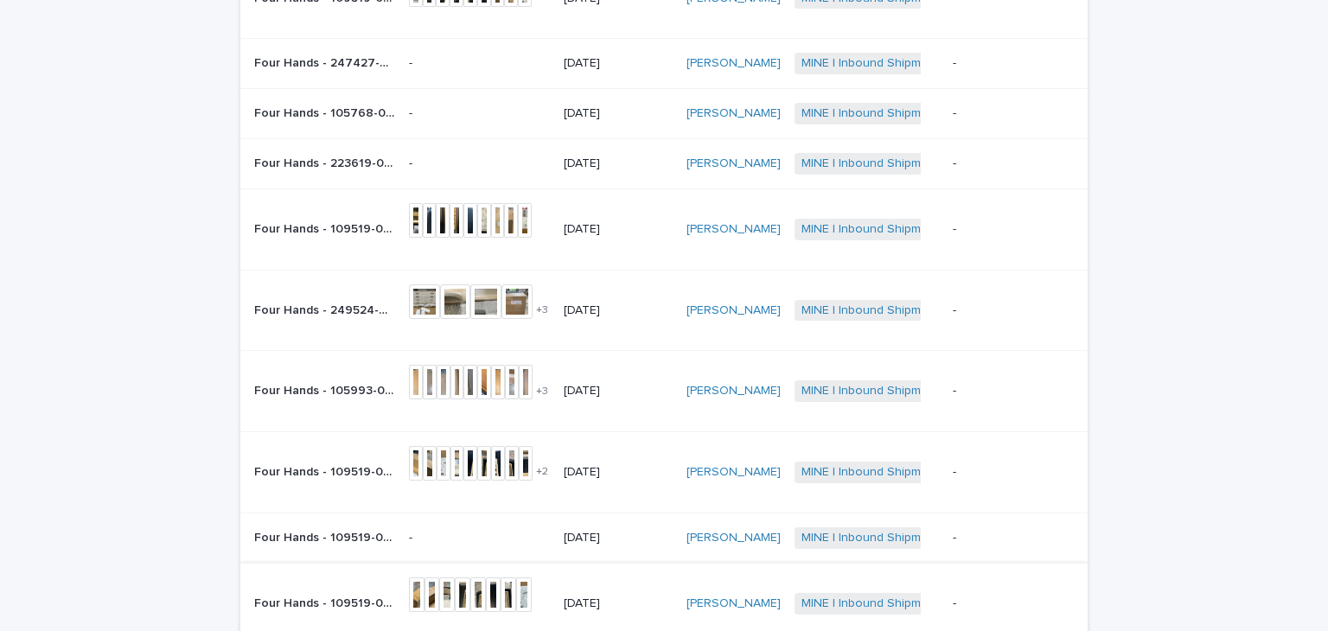
scroll to position [460, 0]
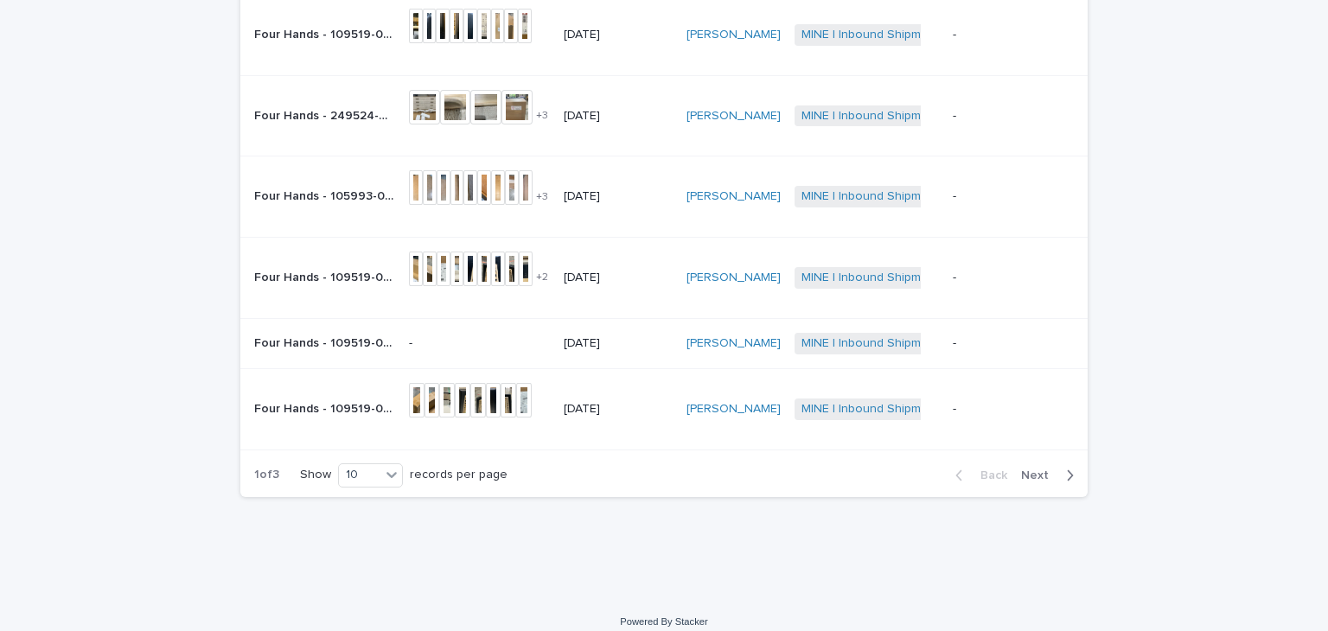
click at [329, 339] on div "Four Hands - 109519-024 - [PERSON_NAME] Fabric Dining Chair | 76925 Four Hands …" at bounding box center [324, 344] width 141 height 29
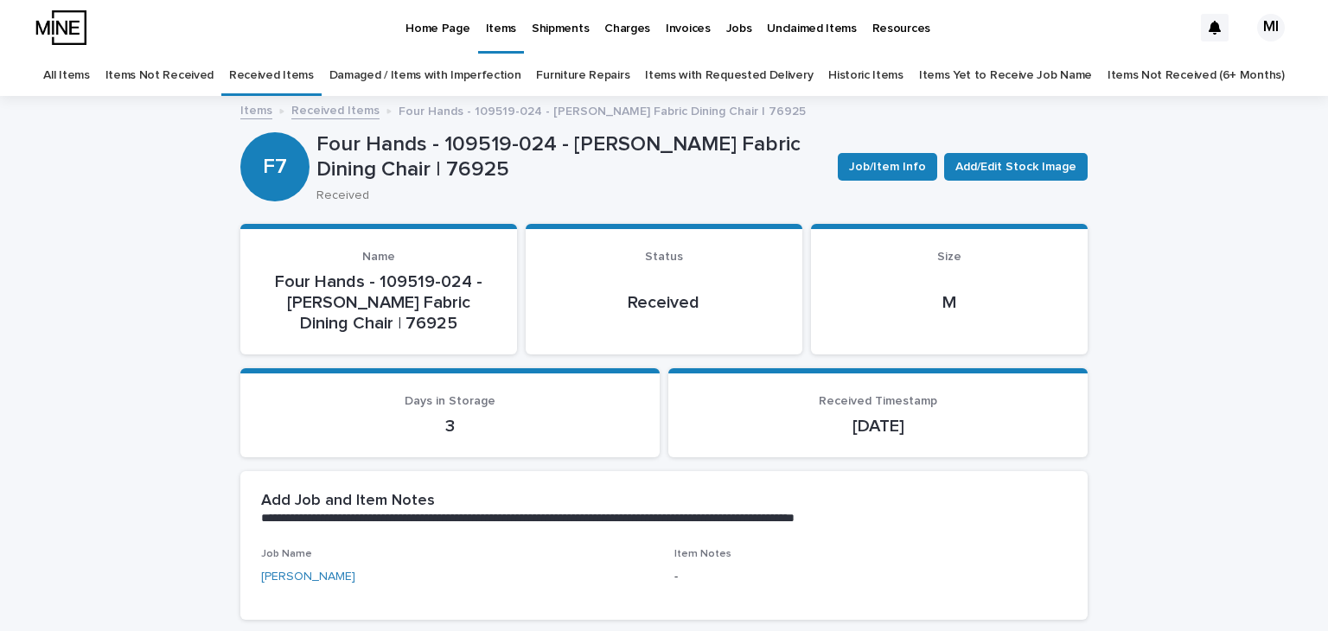
click at [381, 321] on p "Four Hands - 109519-024 - [PERSON_NAME] Fabric Dining Chair | 76925" at bounding box center [378, 303] width 235 height 62
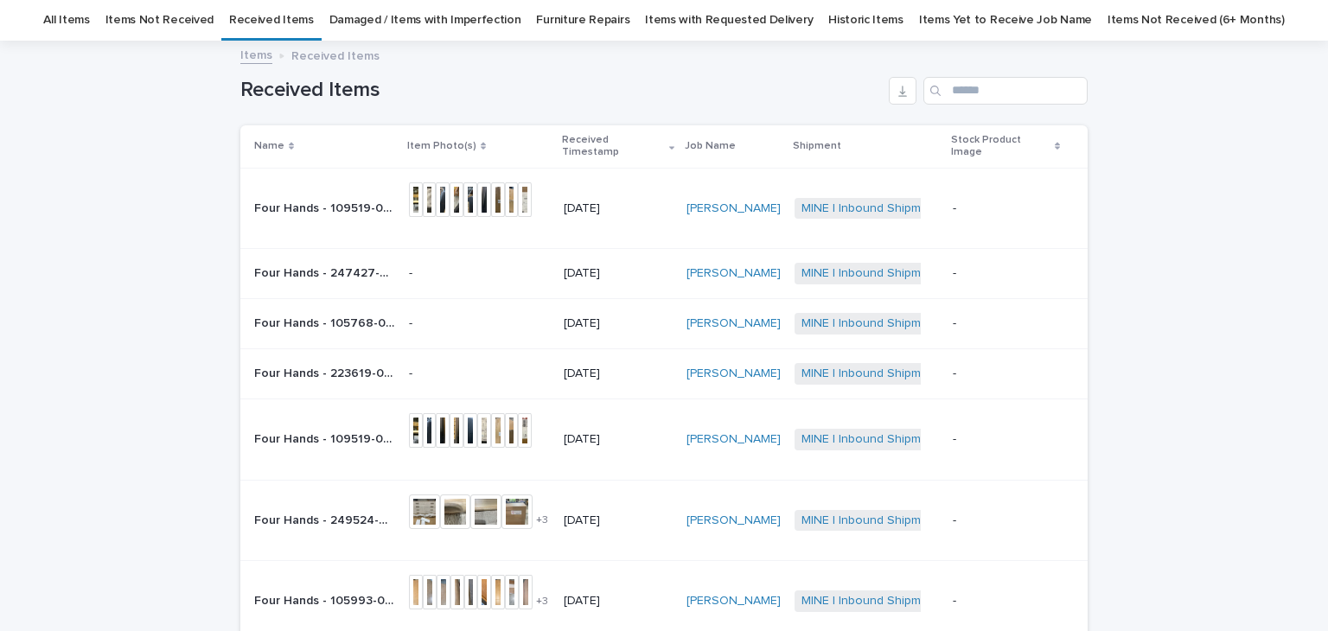
scroll to position [460, 0]
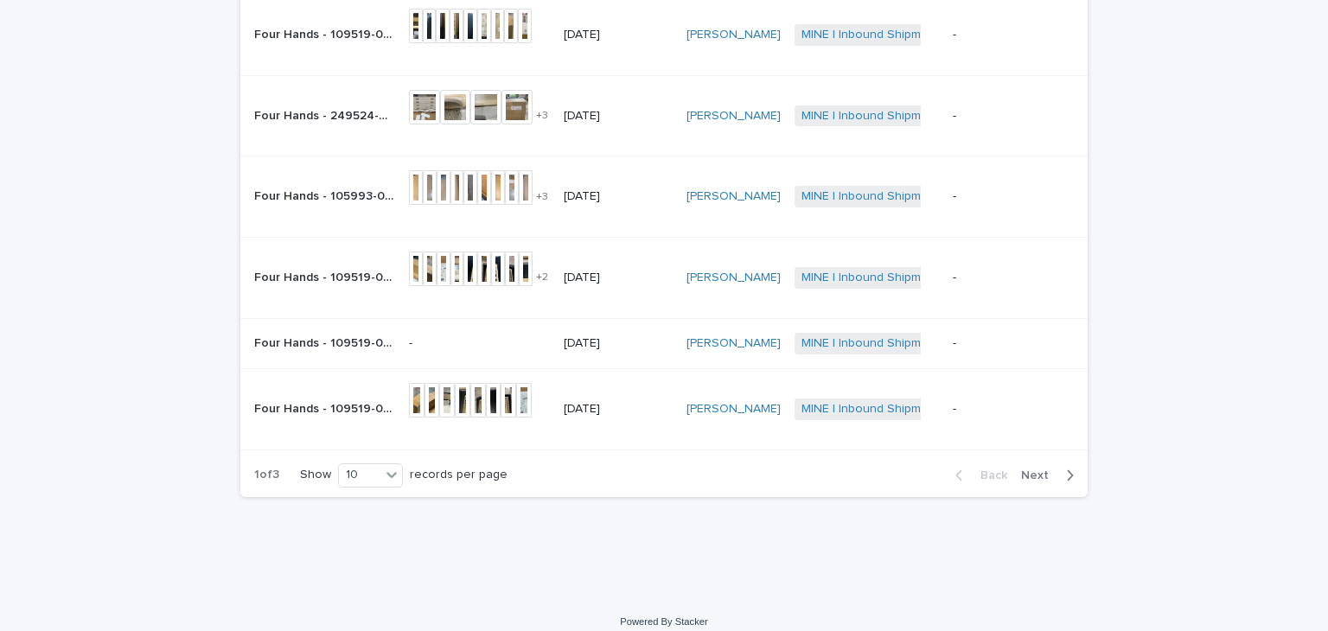
click at [325, 267] on p "Four Hands - 109519-024 - [PERSON_NAME] Fabric Dining Chair | 76930" at bounding box center [326, 276] width 144 height 18
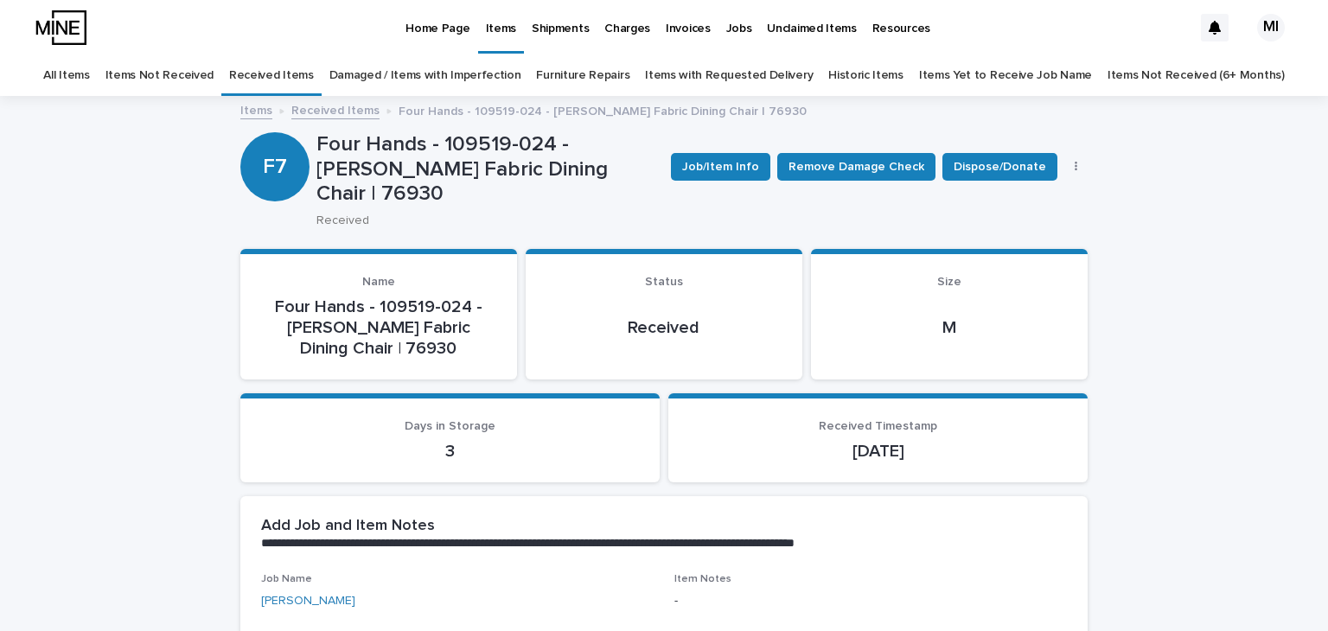
click at [542, 159] on p "Four Hands - 109519-024 - [PERSON_NAME] Fabric Dining Chair | 76930" at bounding box center [487, 169] width 341 height 74
copy p "76930"
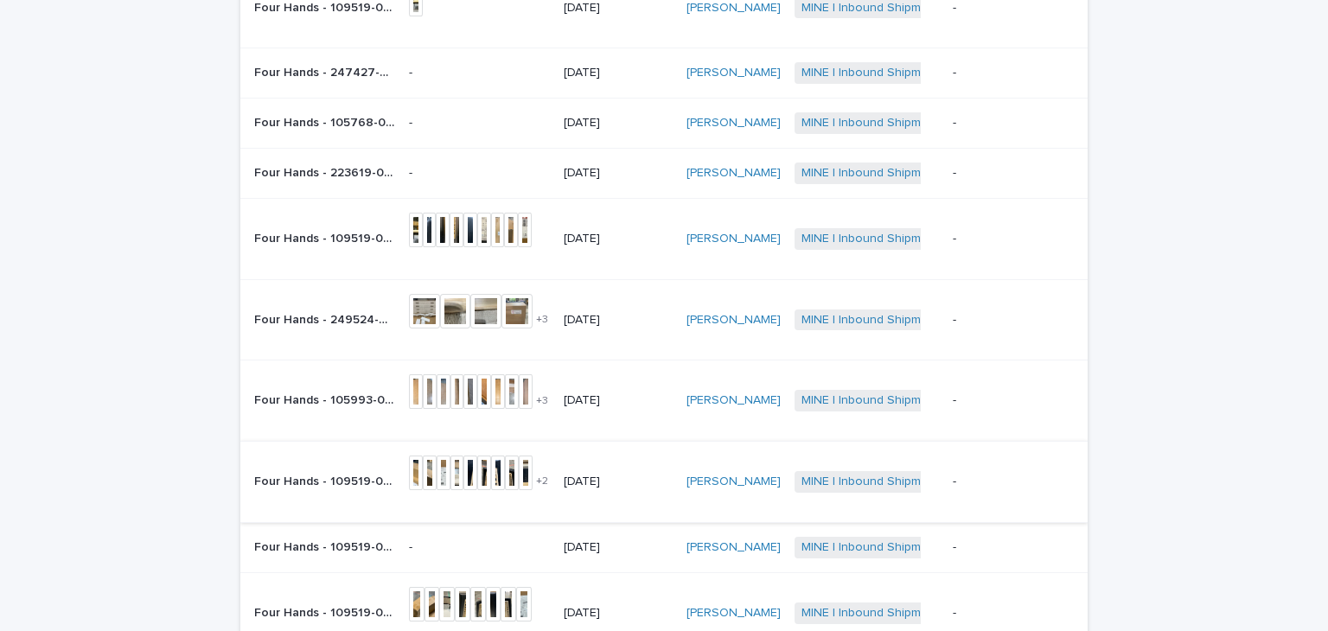
scroll to position [201, 0]
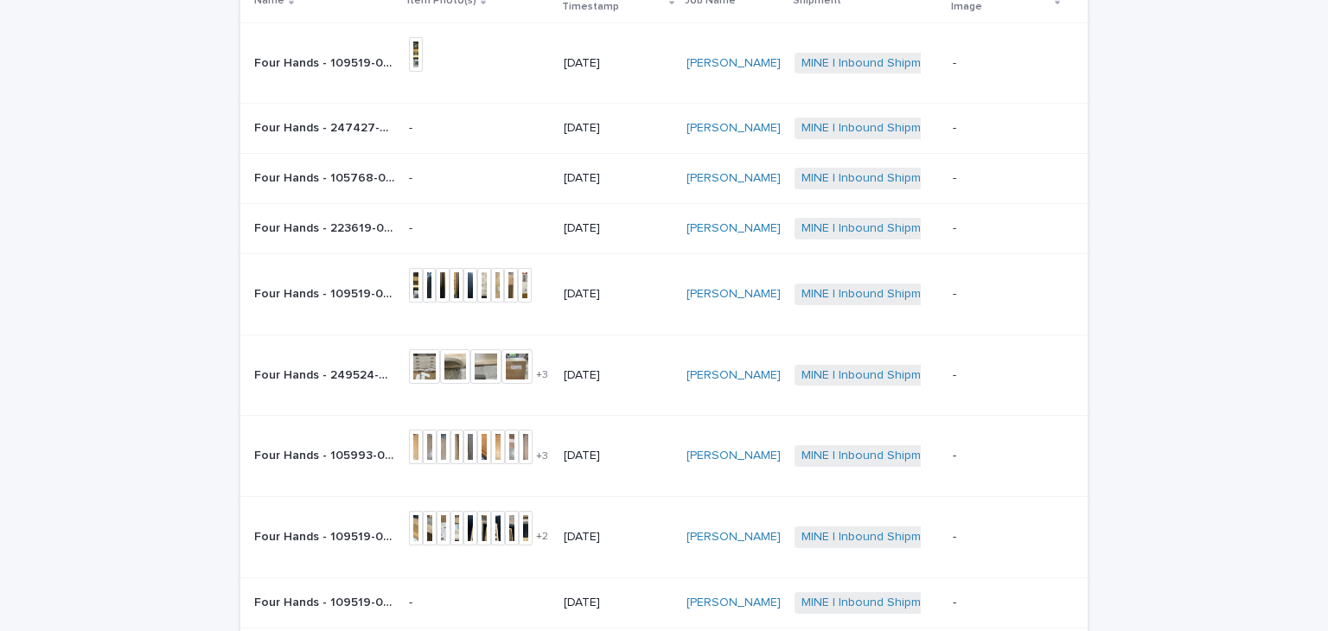
click at [353, 454] on div "Four Hands - 105993-008 - [PERSON_NAME] Leather Bench | 76924 Four Hands - 1059…" at bounding box center [324, 456] width 141 height 29
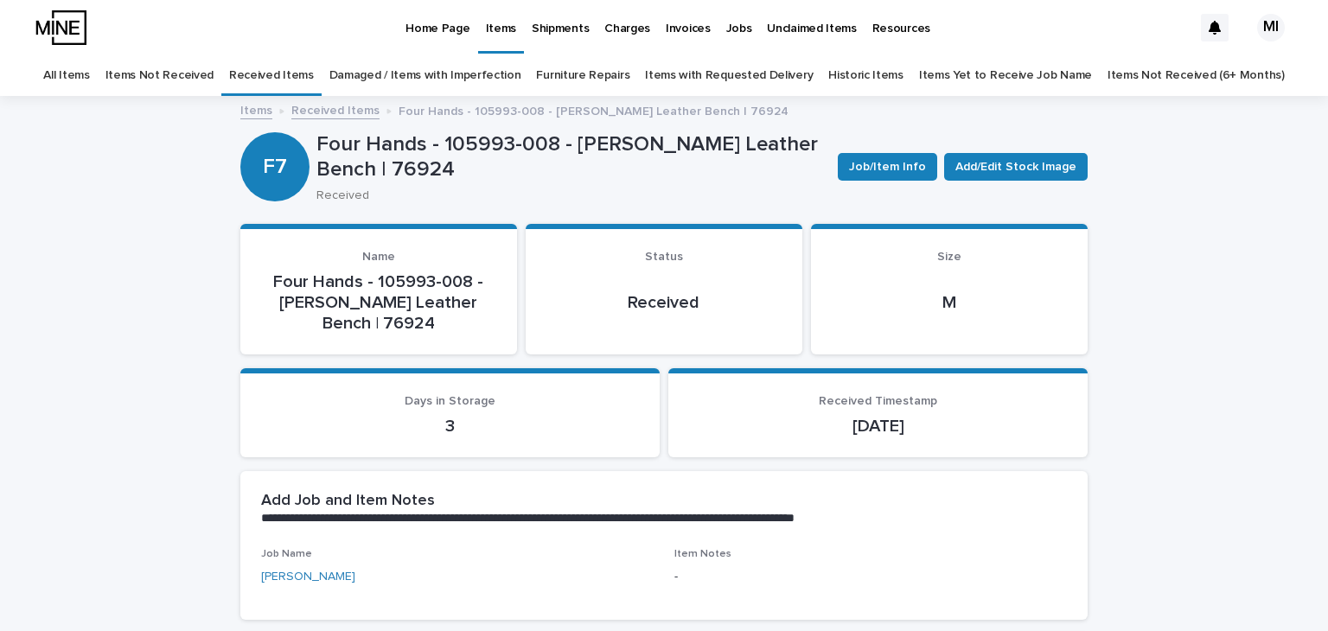
click at [419, 170] on p "Four Hands - 105993-008 - [PERSON_NAME] Leather Bench | 76924" at bounding box center [571, 157] width 508 height 50
copy p "76924"
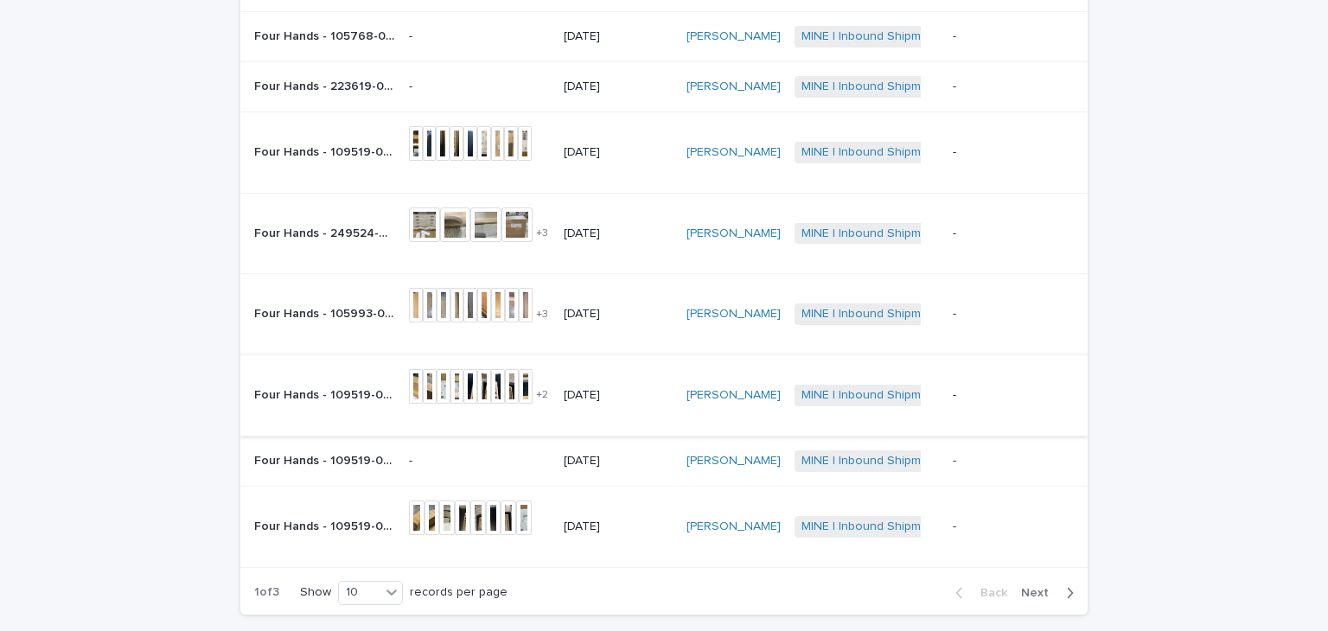
scroll to position [287, 0]
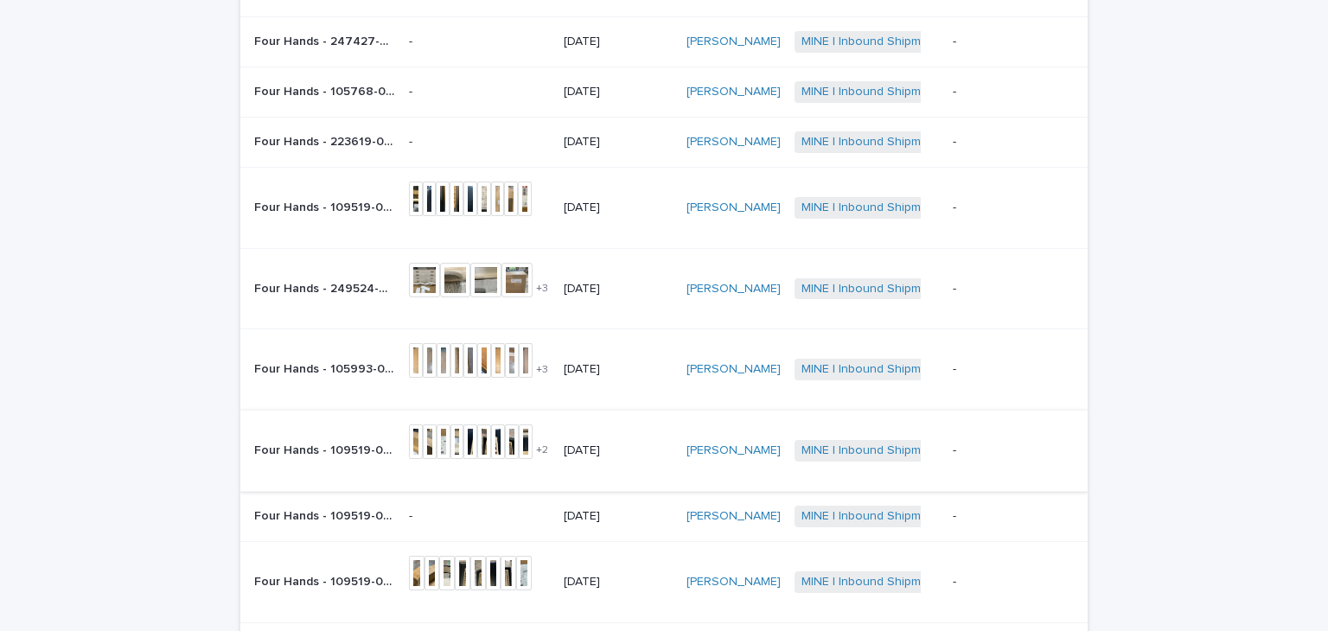
click at [338, 359] on p "Four Hands - 105993-008 - [PERSON_NAME] Leather Bench | 76924" at bounding box center [326, 368] width 144 height 18
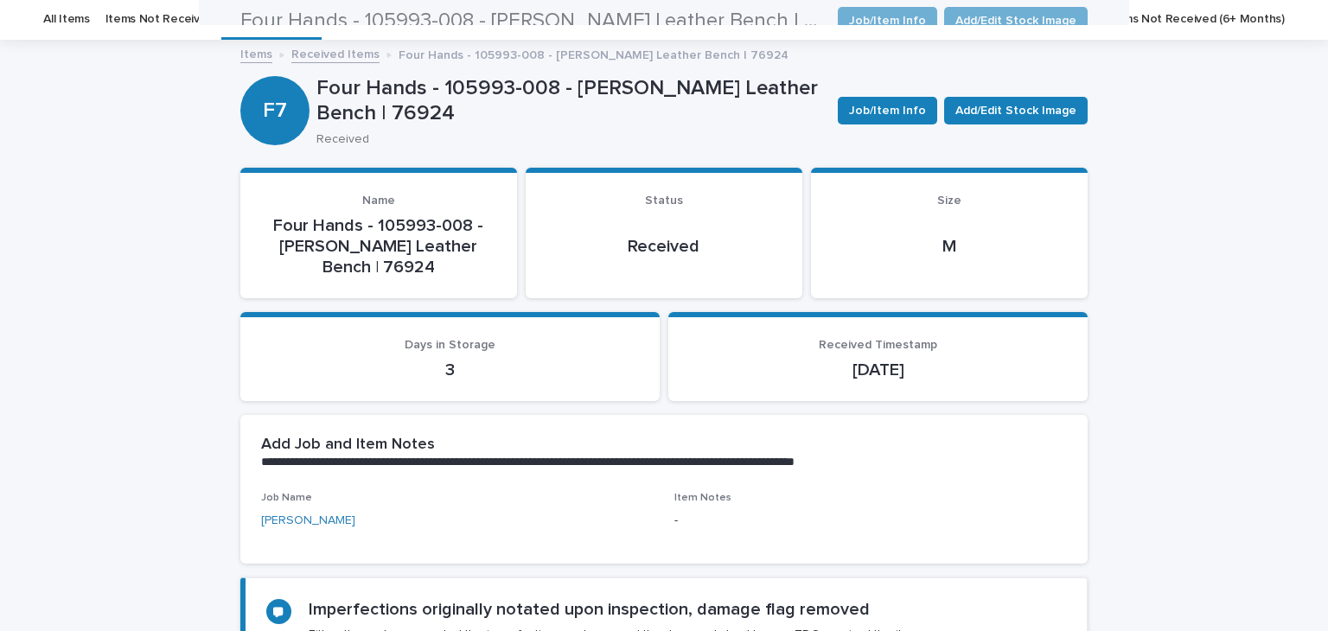
scroll to position [55, 0]
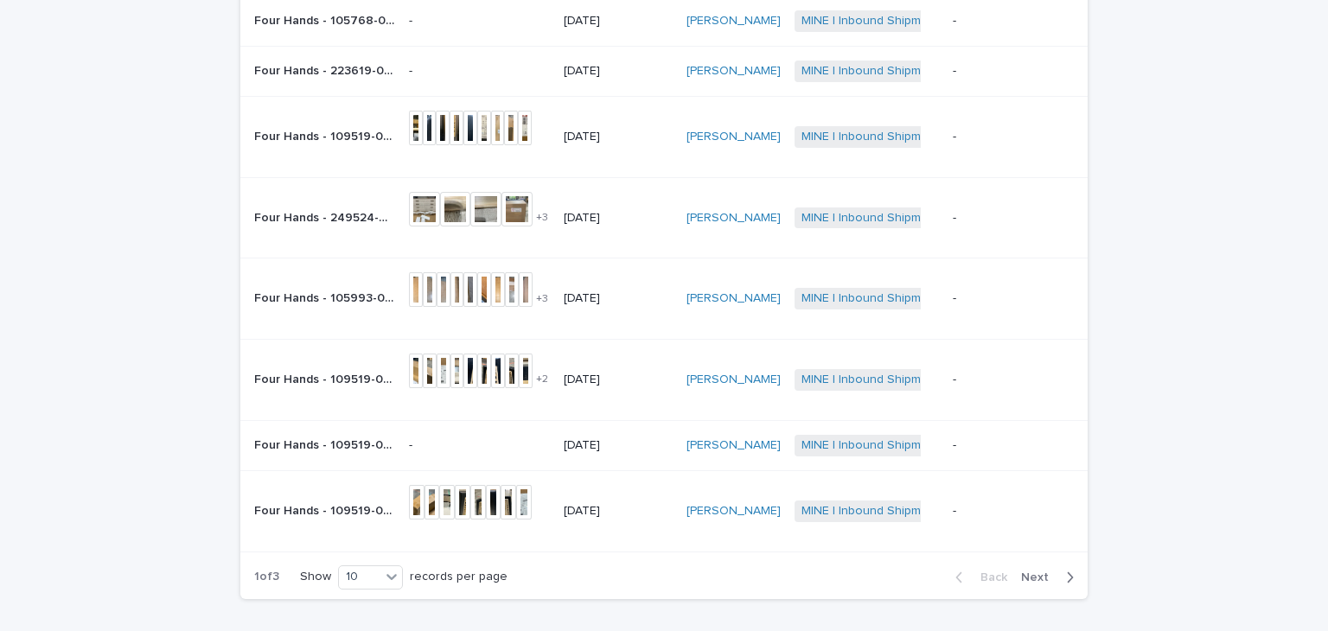
scroll to position [287, 0]
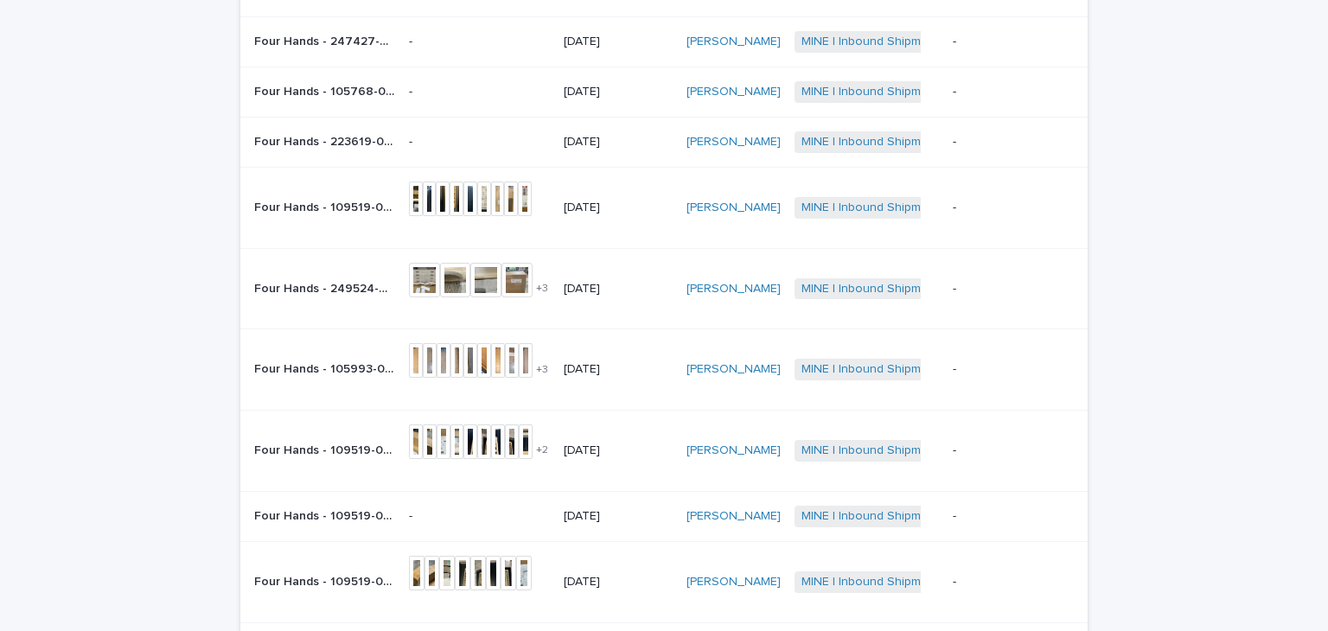
click at [318, 275] on div "Four Hands - 249524-002 - [PERSON_NAME] 8 Drawer Dresser - Natural Paper Cord |…" at bounding box center [324, 289] width 141 height 29
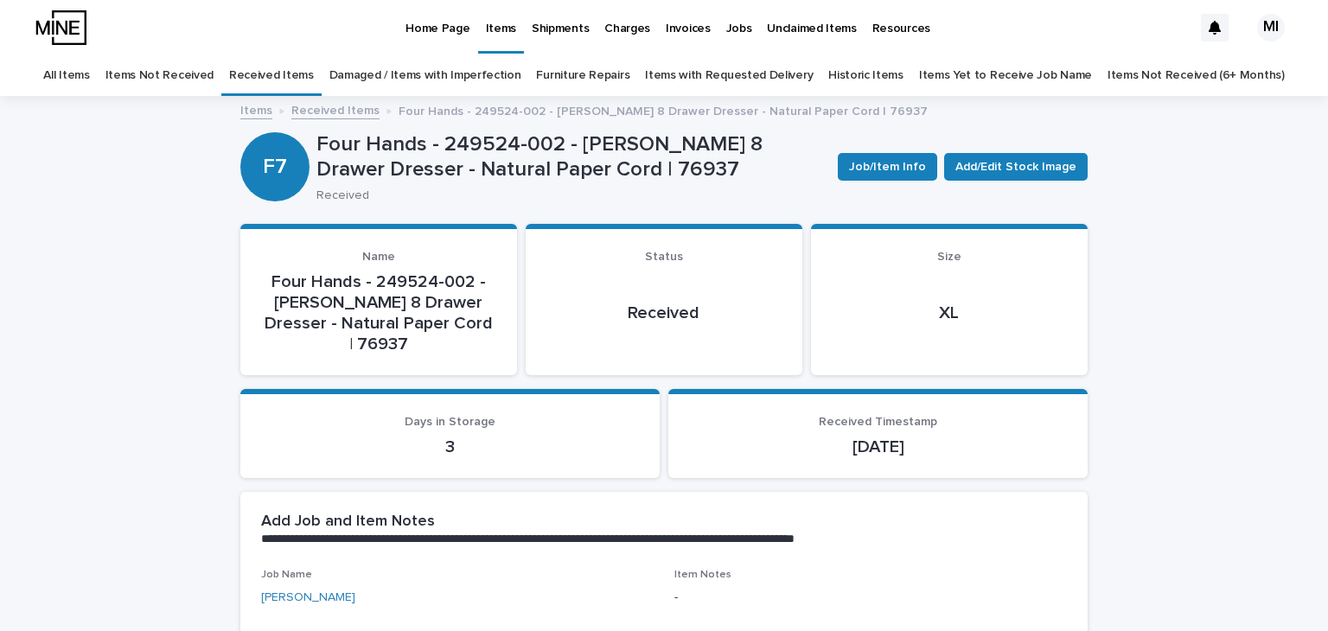
click at [524, 174] on p "Four Hands - 249524-002 - [PERSON_NAME] 8 Drawer Dresser - Natural Paper Cord |…" at bounding box center [571, 157] width 508 height 50
copy p "76937"
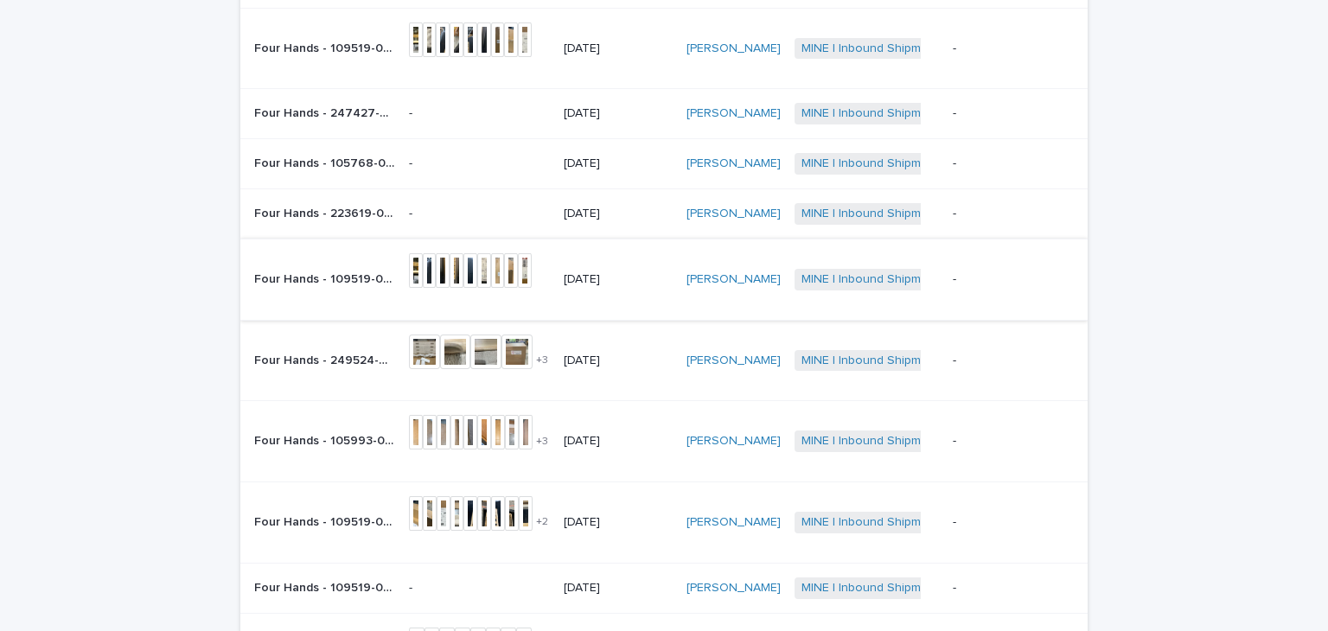
scroll to position [228, 0]
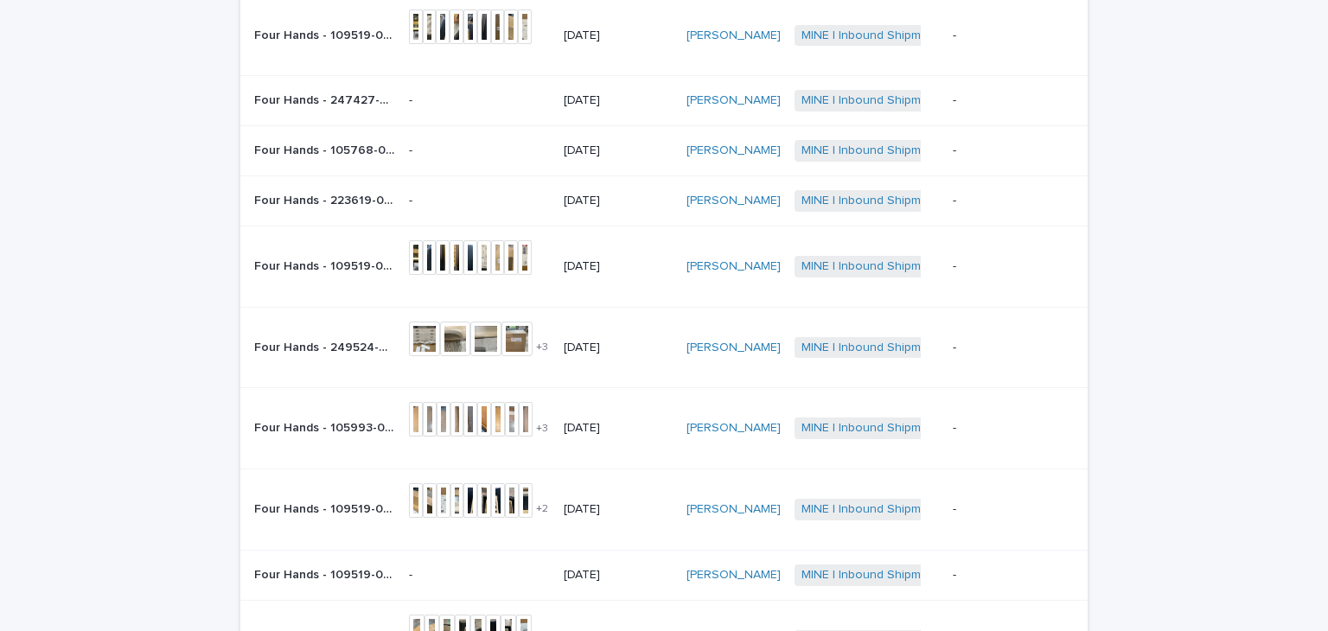
click at [305, 261] on div "Four Hands - 109519-024 - [PERSON_NAME] Fabric Dining Chair | 76927 Four Hands …" at bounding box center [324, 267] width 141 height 29
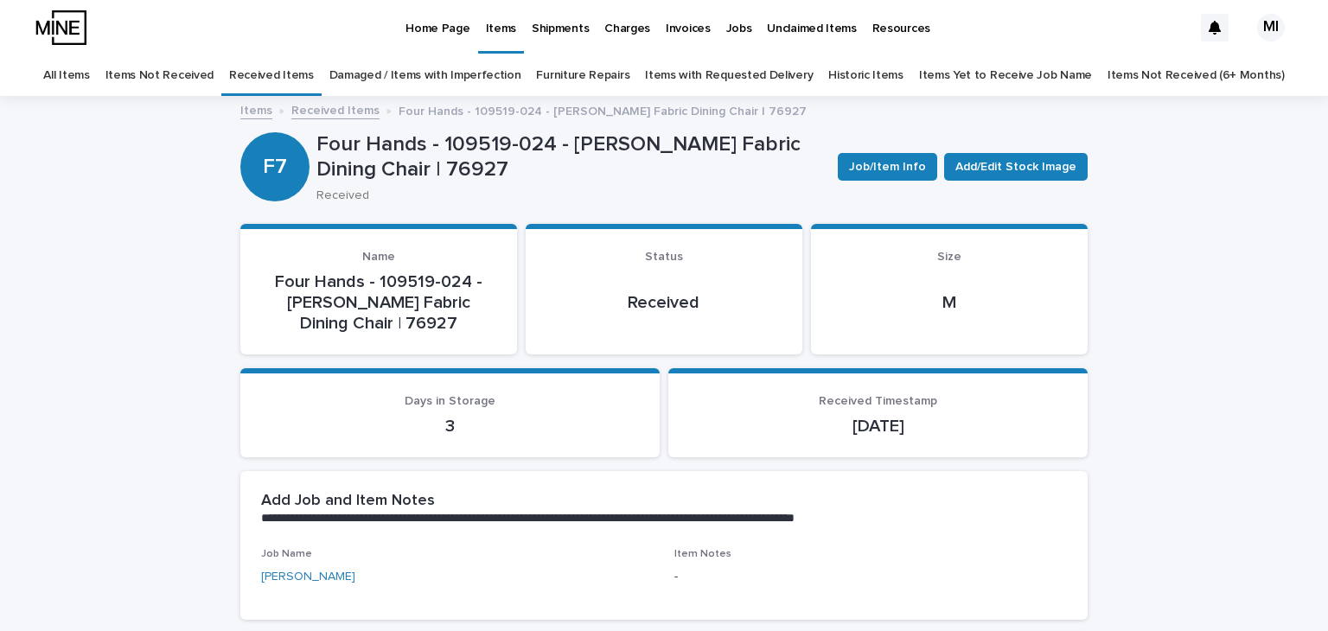
click at [407, 162] on p "Four Hands - 109519-024 - [PERSON_NAME] Fabric Dining Chair | 76927" at bounding box center [571, 157] width 508 height 50
copy p "76927"
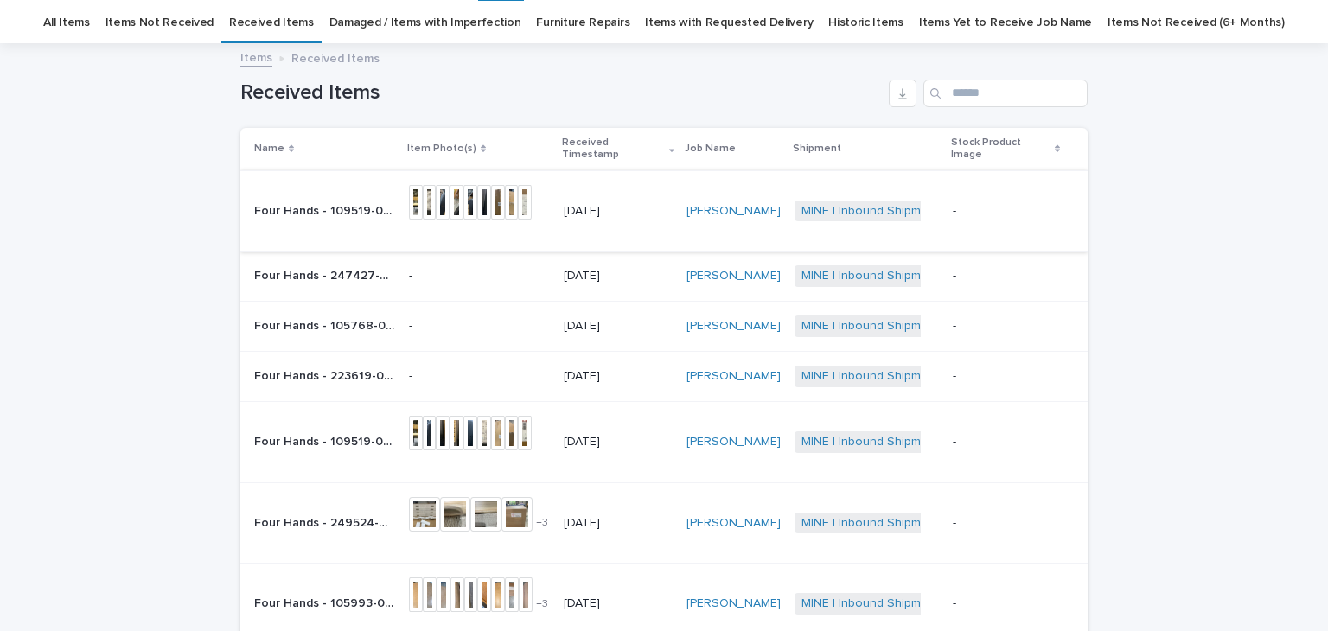
scroll to position [55, 0]
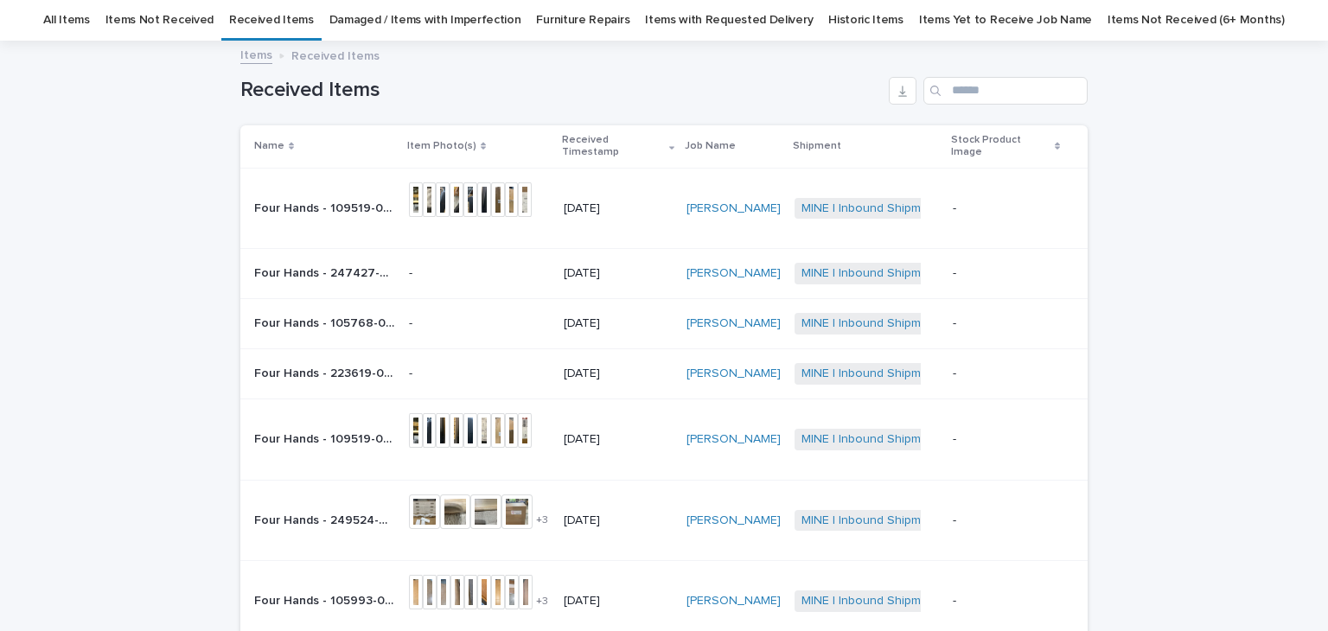
click at [420, 372] on div "-" at bounding box center [479, 374] width 141 height 29
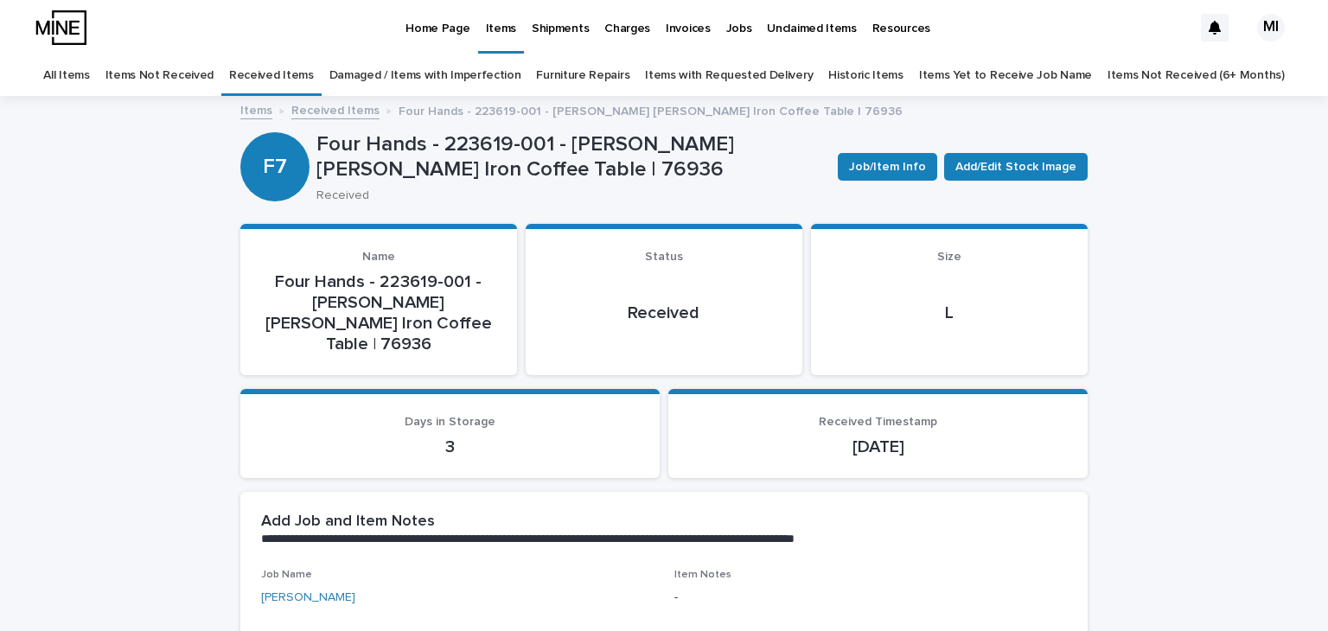
click at [416, 168] on p "Four Hands - 223619-001 - [PERSON_NAME] [PERSON_NAME] Iron Coffee Table | 76936" at bounding box center [571, 157] width 508 height 50
copy p "76936"
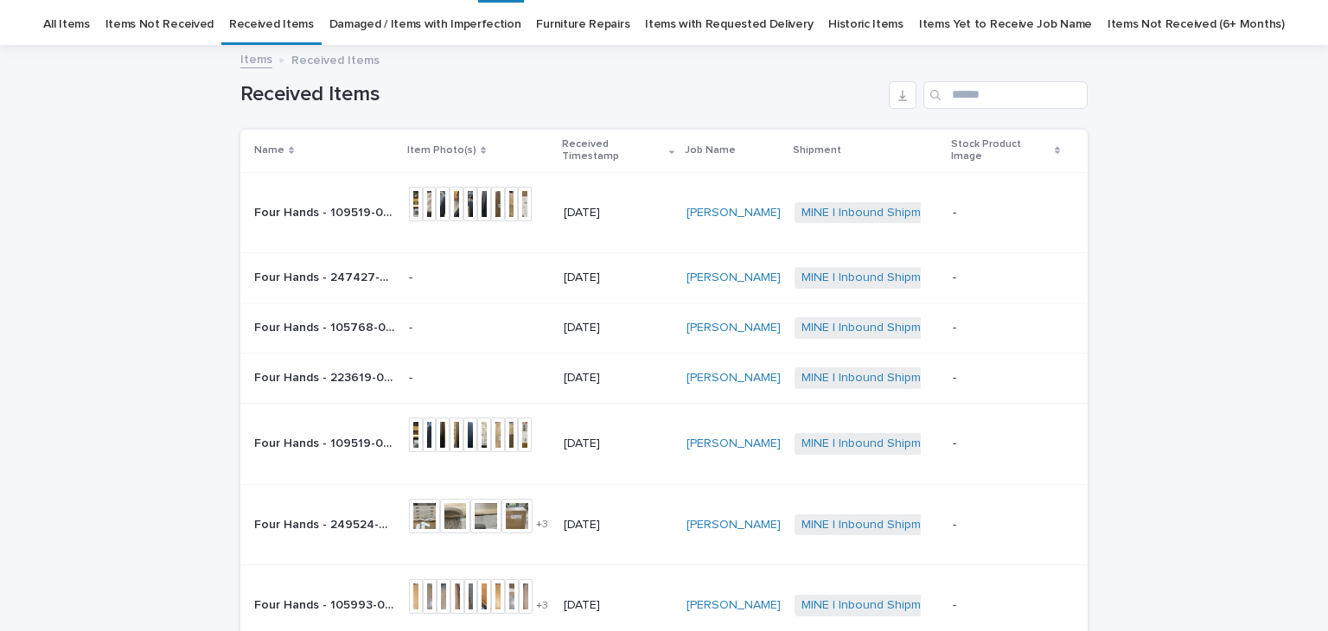
scroll to position [55, 0]
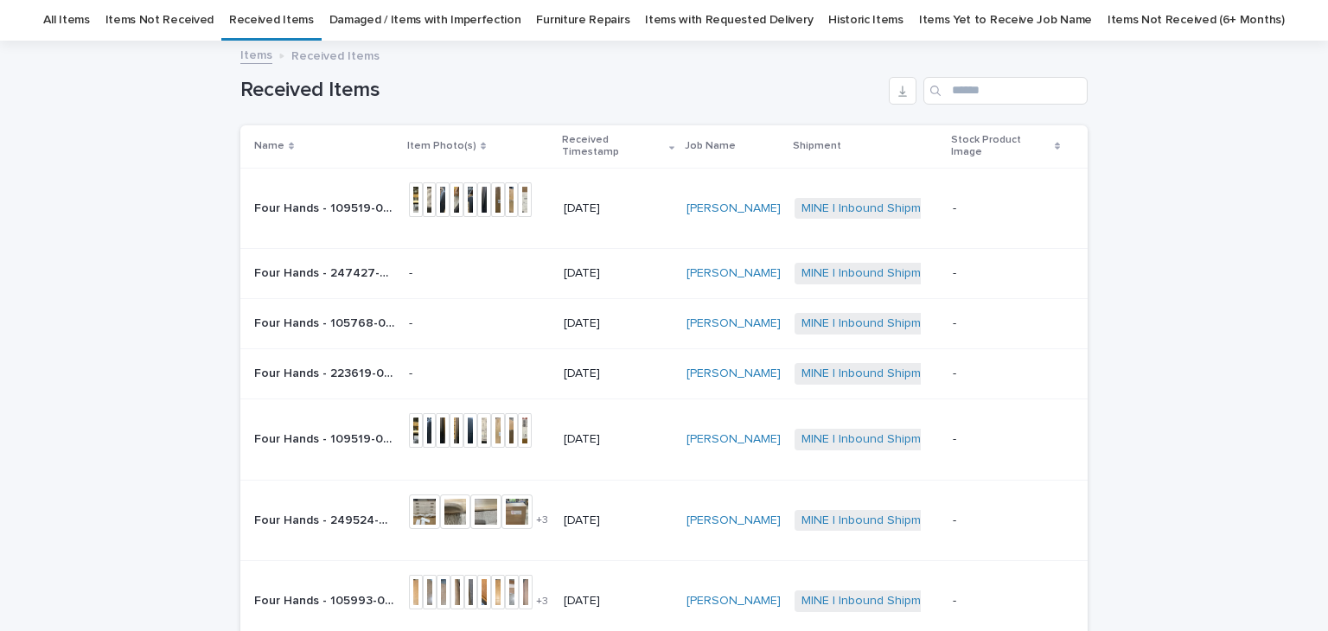
click at [342, 313] on p "Four Hands - 105768-008 - [PERSON_NAME] Chair | 76922" at bounding box center [326, 322] width 144 height 18
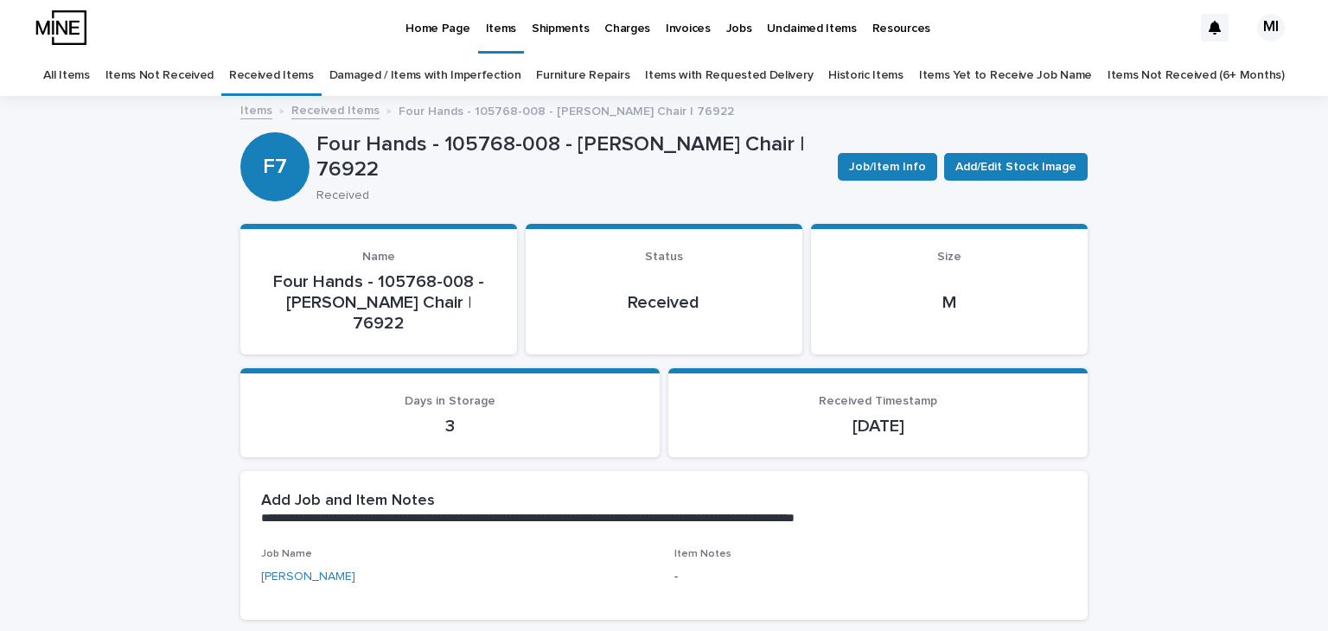
click at [366, 167] on p "Four Hands - 105768-008 - [PERSON_NAME] Chair | 76922" at bounding box center [571, 157] width 508 height 50
drag, startPoint x: 366, startPoint y: 167, endPoint x: 352, endPoint y: 167, distance: 13.8
click at [352, 167] on p "Four Hands - 105768-008 - [PERSON_NAME] Chair | 76922" at bounding box center [571, 157] width 508 height 50
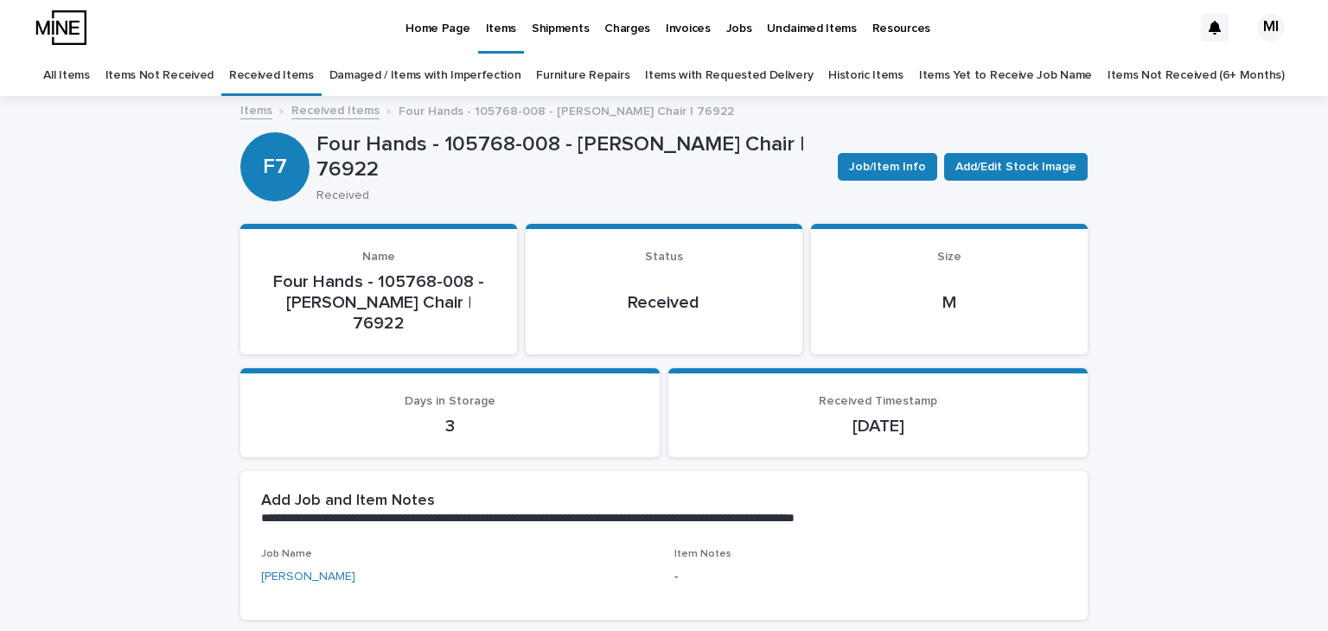
drag, startPoint x: 352, startPoint y: 167, endPoint x: 335, endPoint y: 169, distance: 17.4
click at [332, 169] on p "Four Hands - 105768-008 - [PERSON_NAME] Chair | 76922" at bounding box center [571, 157] width 508 height 50
click at [336, 169] on p "Four Hands - 105768-008 - [PERSON_NAME] Chair | 76922" at bounding box center [571, 157] width 508 height 50
click at [340, 168] on p "Four Hands - 105768-008 - [PERSON_NAME] Chair | 76922" at bounding box center [571, 157] width 508 height 50
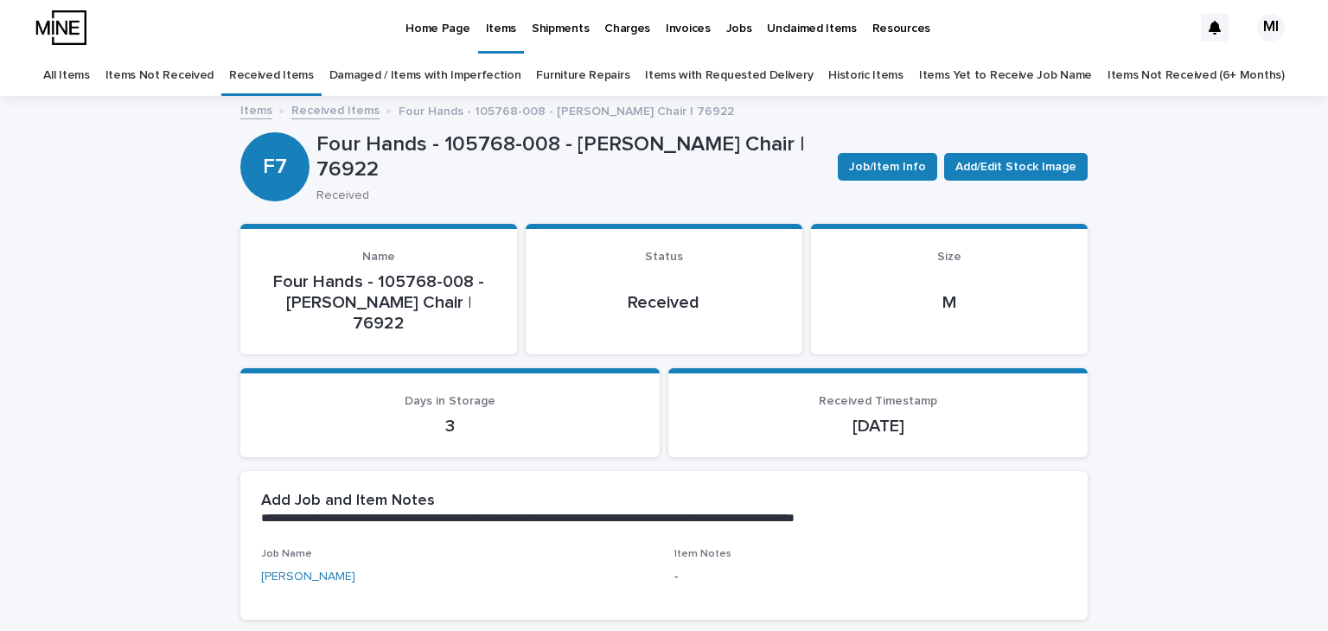
click at [320, 167] on p "Four Hands - 105768-008 - [PERSON_NAME] Chair | 76922" at bounding box center [571, 157] width 508 height 50
drag, startPoint x: 313, startPoint y: 167, endPoint x: 360, endPoint y: 170, distance: 46.8
click at [360, 170] on p "Four Hands - 105768-008 - [PERSON_NAME] Chair | 76922" at bounding box center [571, 157] width 508 height 50
click at [369, 170] on p "Four Hands - 105768-008 - [PERSON_NAME] Chair | 76922" at bounding box center [571, 157] width 508 height 50
drag, startPoint x: 369, startPoint y: 170, endPoint x: 322, endPoint y: 165, distance: 47.8
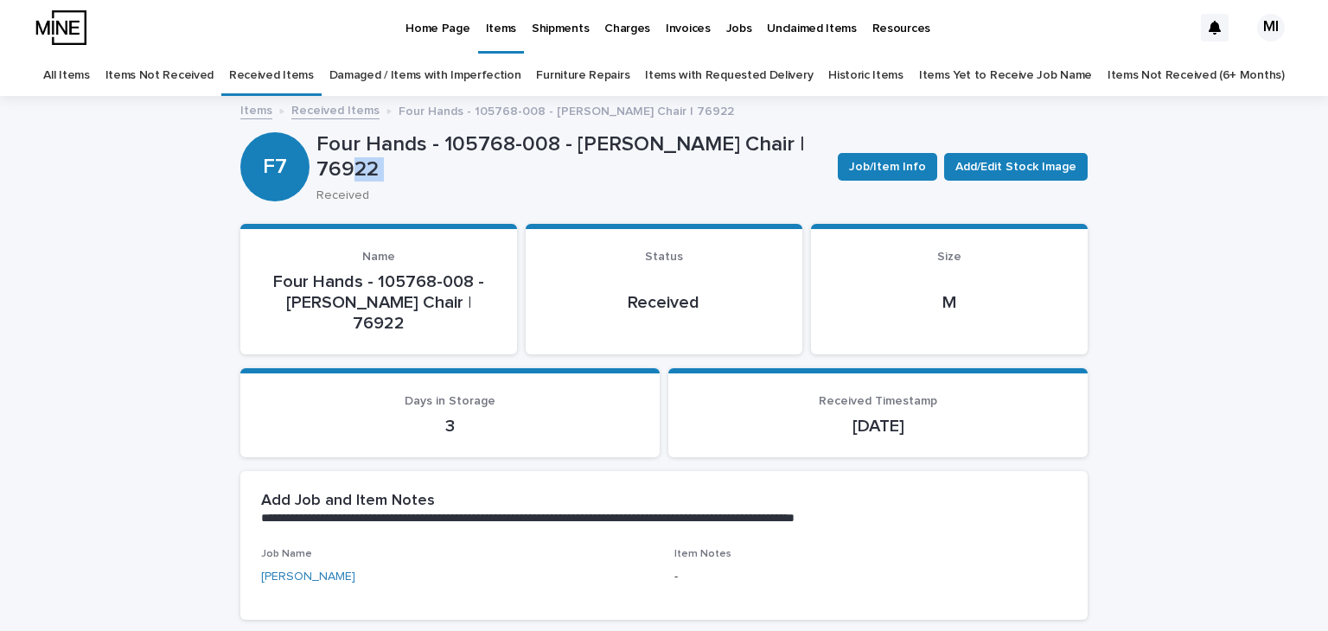
click at [322, 165] on p "Four Hands - 105768-008 - [PERSON_NAME] Chair | 76922" at bounding box center [571, 157] width 508 height 50
copy p "76922"
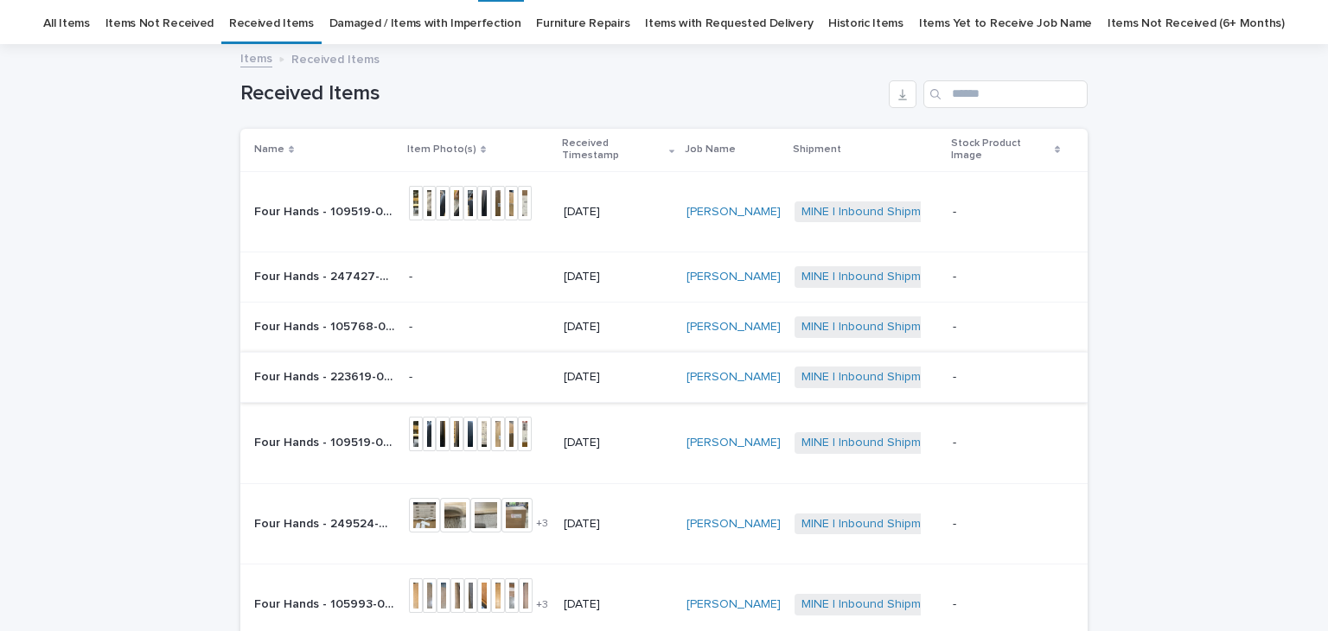
scroll to position [55, 0]
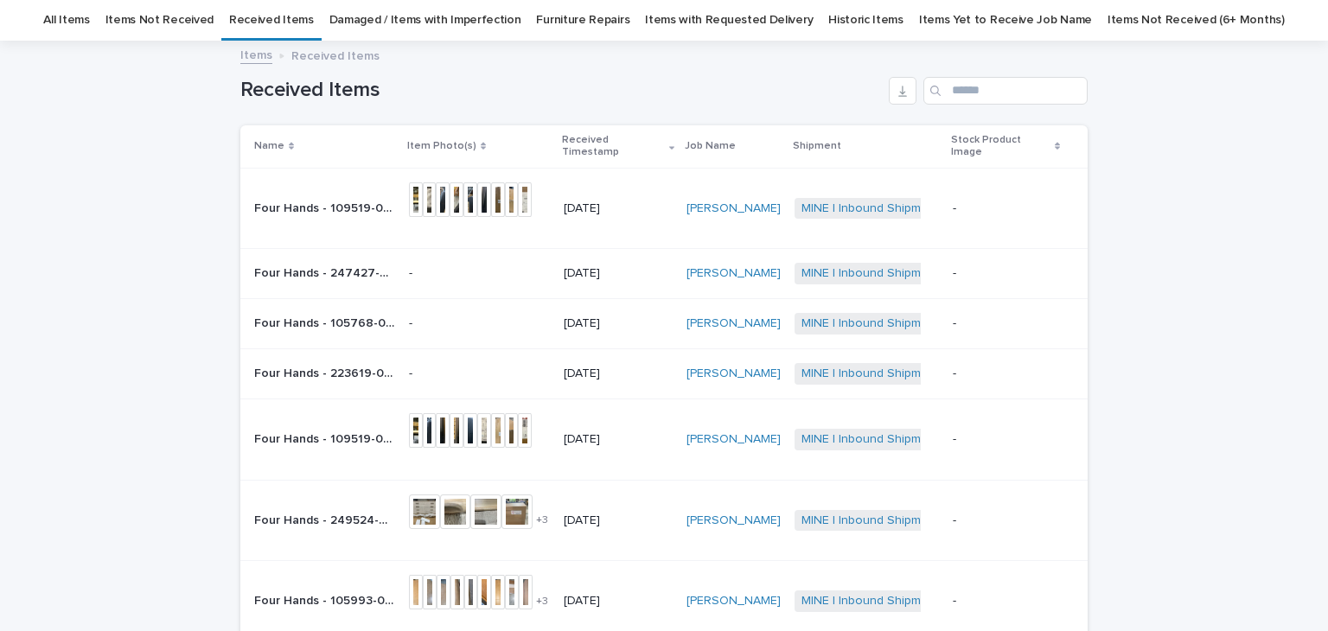
click at [436, 283] on td "-" at bounding box center [479, 274] width 155 height 50
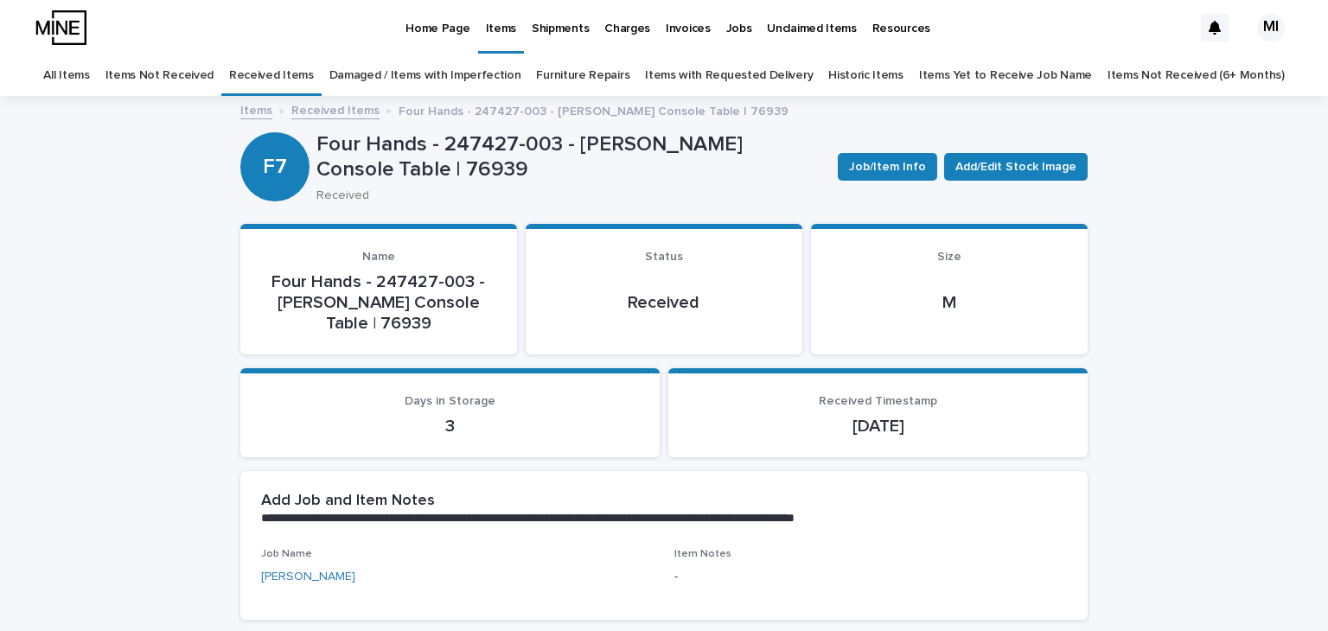
click at [333, 157] on p "Four Hands - 247427-003 - [PERSON_NAME] Console Table | 76939" at bounding box center [571, 157] width 508 height 50
copy p "76939"
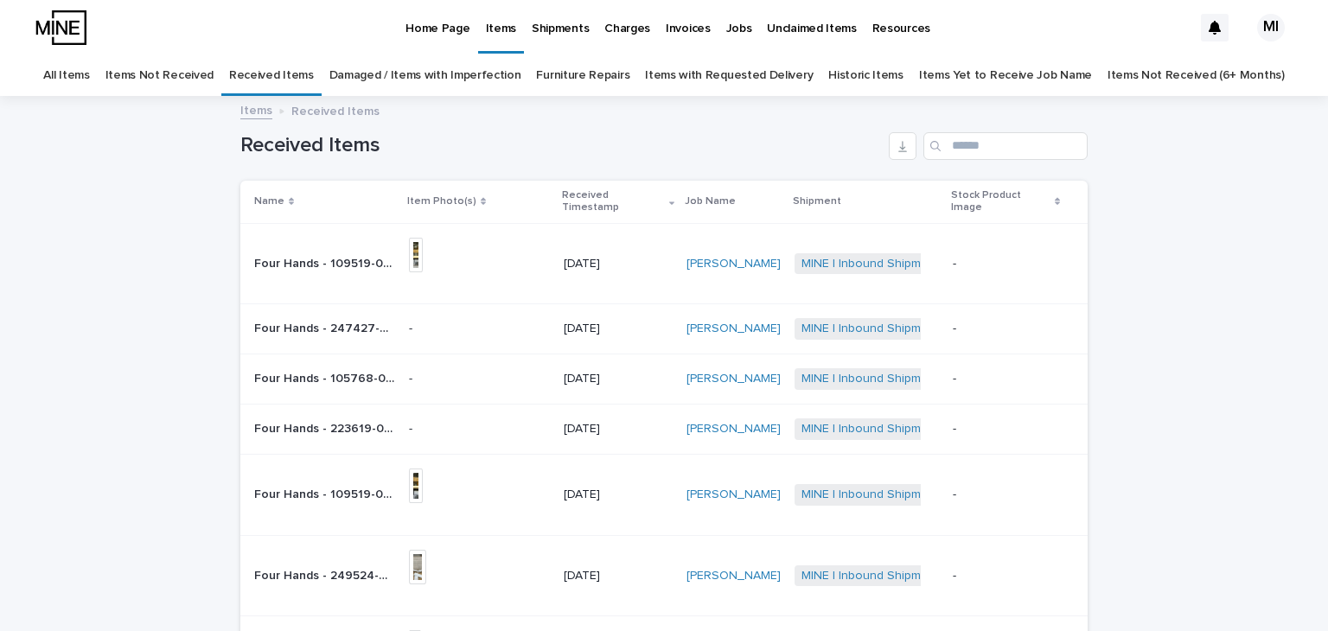
scroll to position [55, 0]
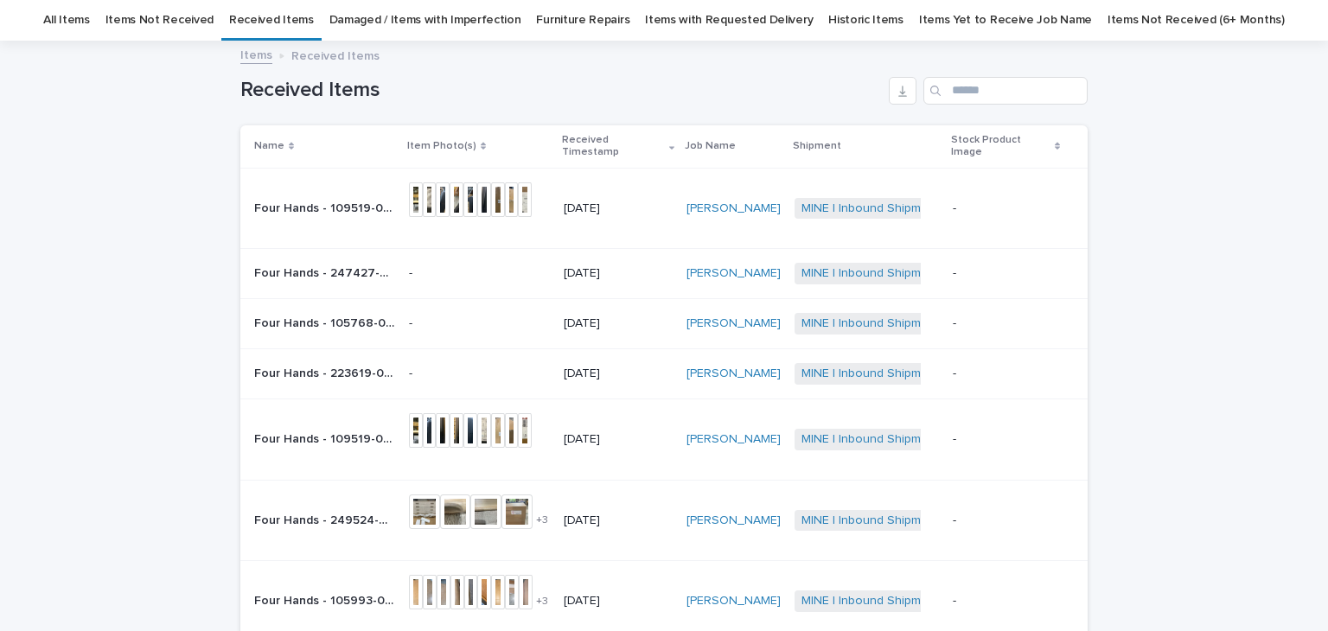
click at [324, 206] on div "Four Hands - 109519-024 - [PERSON_NAME] Fabric Dining Chair | 76928 Four Hands …" at bounding box center [324, 209] width 141 height 29
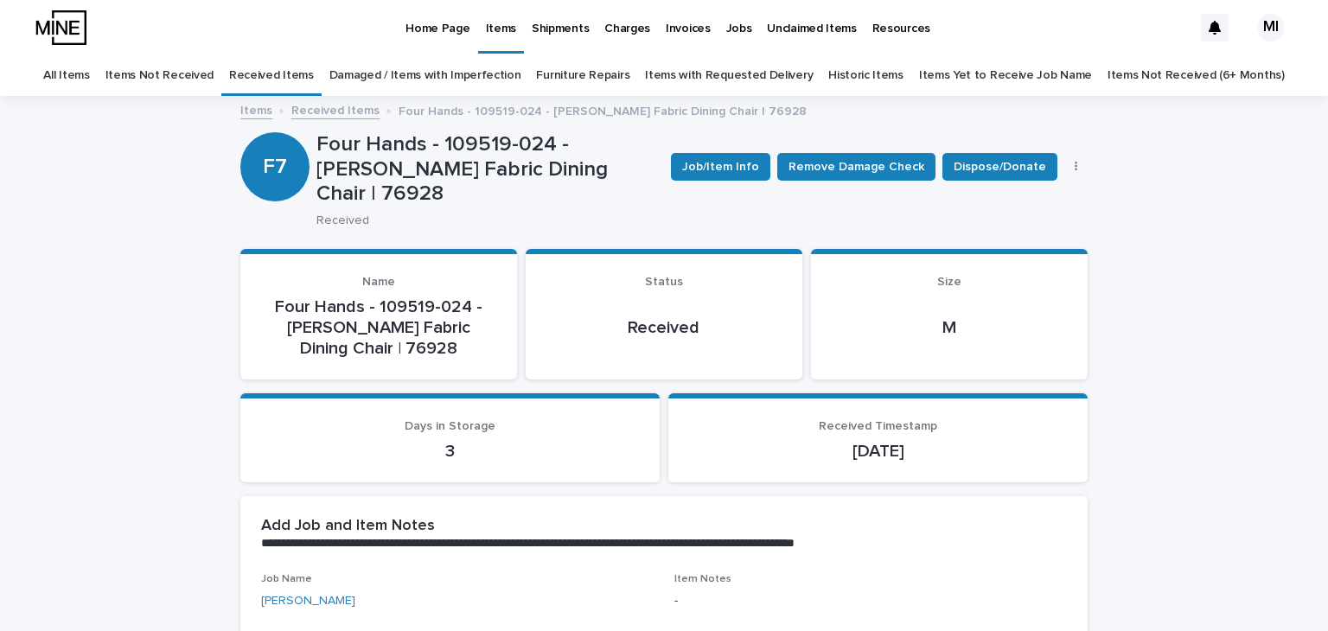
click at [526, 174] on p "Four Hands - 109519-024 - [PERSON_NAME] Fabric Dining Chair | 76928" at bounding box center [487, 169] width 341 height 74
copy p "76928"
